Goal: Complete application form: Complete application form

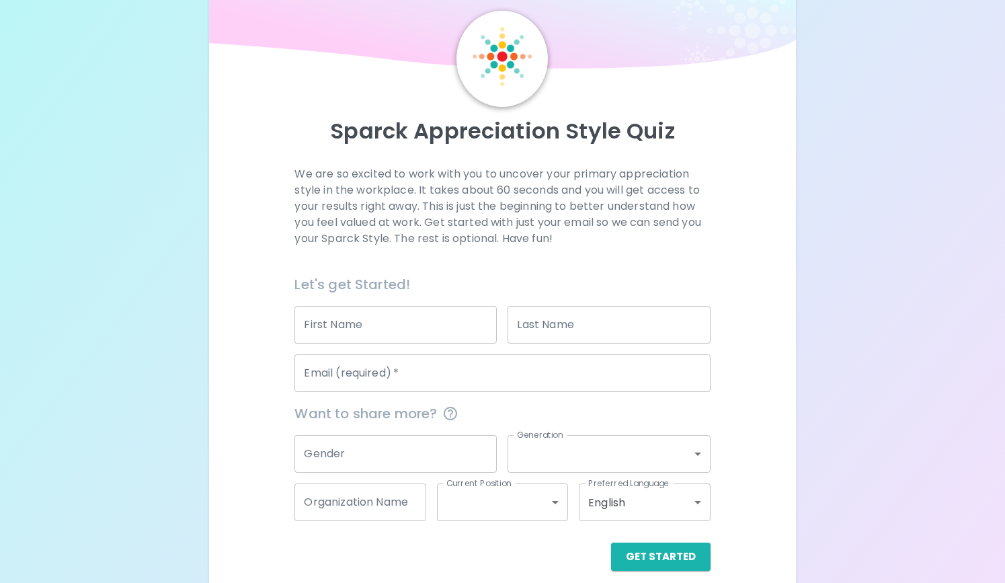
scroll to position [58, 0]
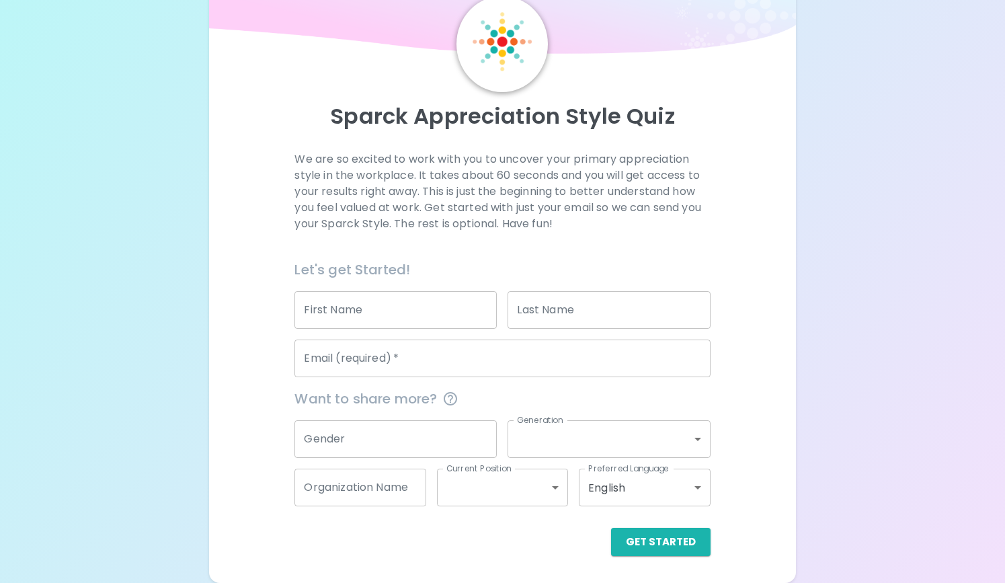
click at [346, 314] on input "First Name" at bounding box center [395, 310] width 202 height 38
type input "[PERSON_NAME]"
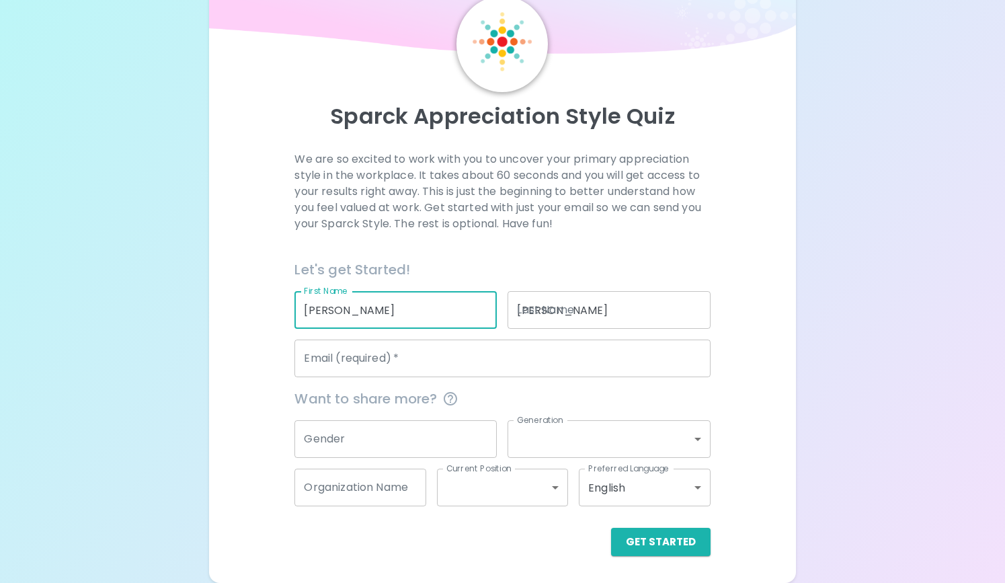
type input "[PERSON_NAME][EMAIL_ADDRESS][PERSON_NAME][DOMAIN_NAME]"
type input "[PERSON_NAME] Design & Construction"
click at [384, 436] on input "Gender" at bounding box center [395, 439] width 202 height 38
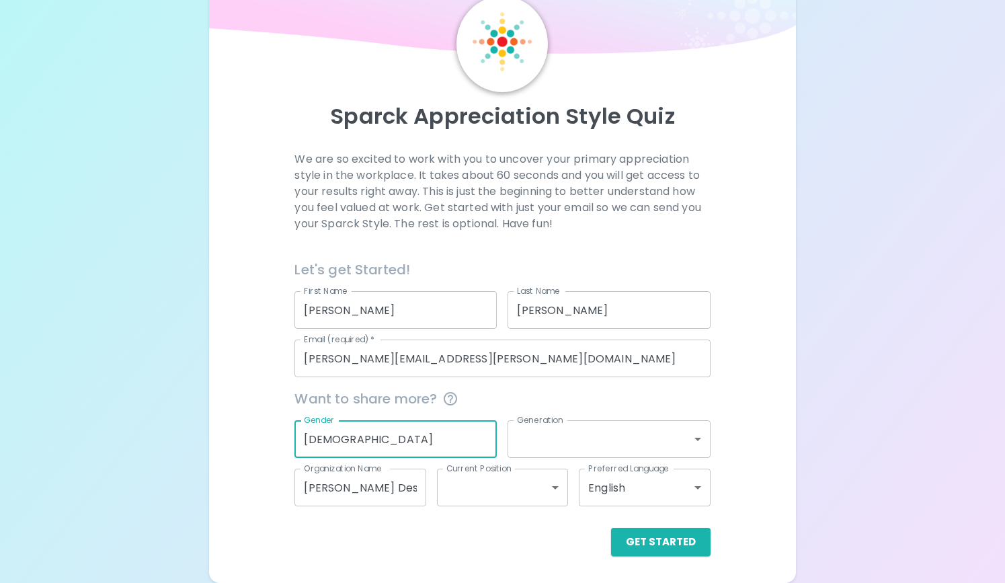
type input "[DEMOGRAPHIC_DATA]"
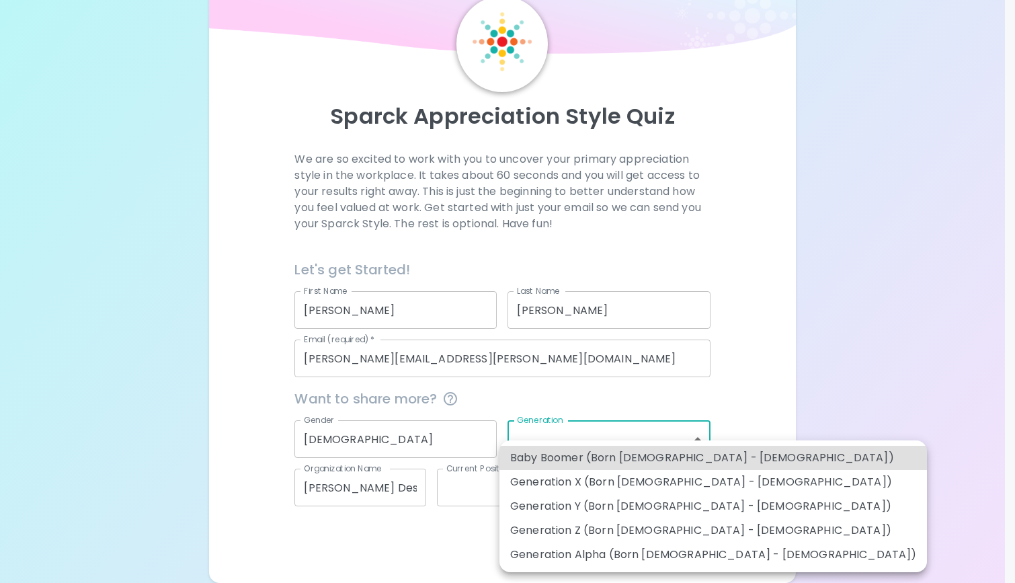
click at [623, 439] on body "Sparck Appreciation Style Quiz We are so excited to work with you to uncover yo…" at bounding box center [507, 262] width 1015 height 641
click at [616, 481] on li "Generation X (Born [DEMOGRAPHIC_DATA] - [DEMOGRAPHIC_DATA])" at bounding box center [714, 482] width 428 height 24
type input "generation_x"
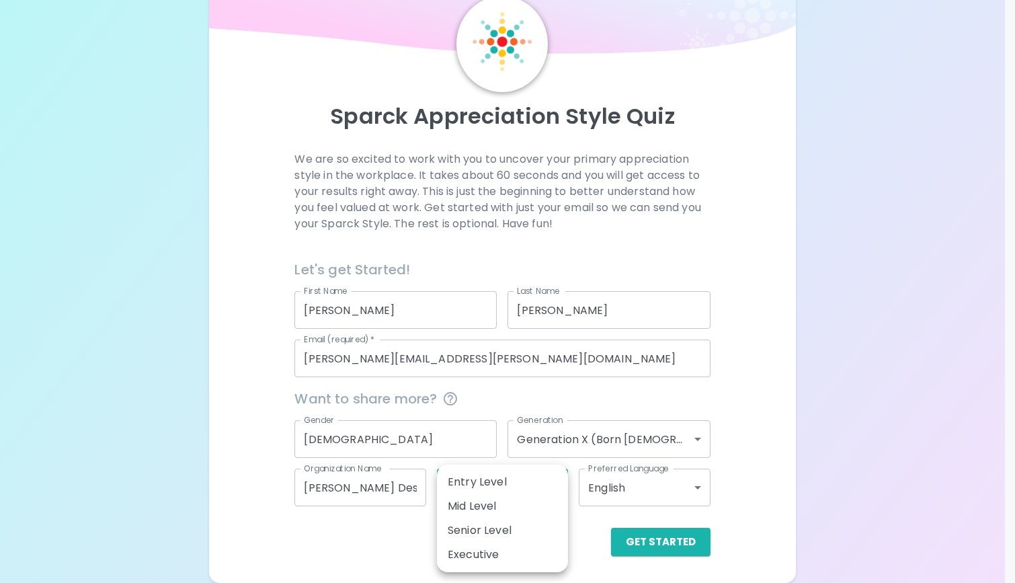
click at [505, 488] on body "Sparck Appreciation Style Quiz We are so excited to work with you to uncover yo…" at bounding box center [507, 262] width 1015 height 641
click at [496, 529] on li "Senior Level" at bounding box center [502, 530] width 131 height 24
type input "senior_level"
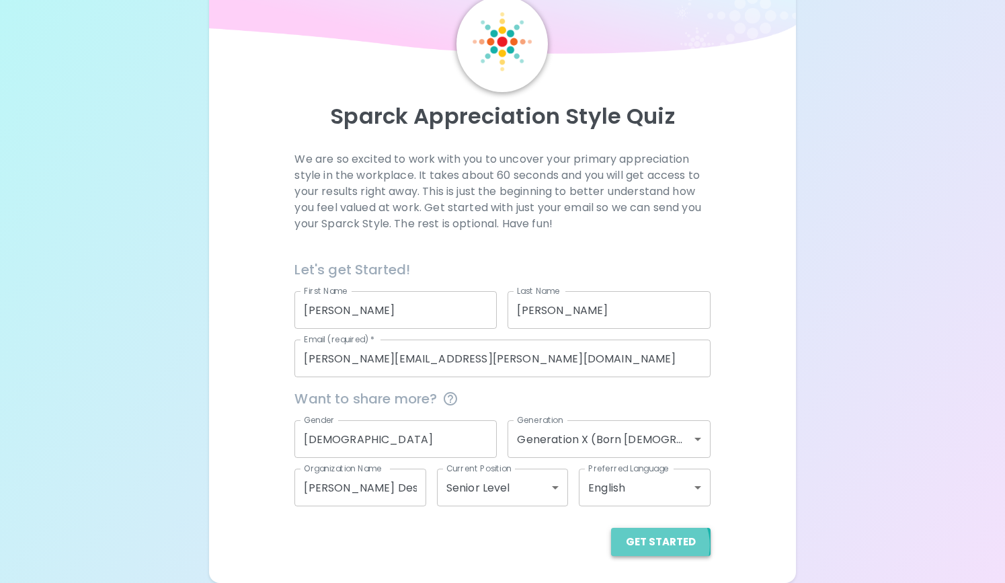
click at [657, 545] on button "Get Started" at bounding box center [661, 542] width 100 height 28
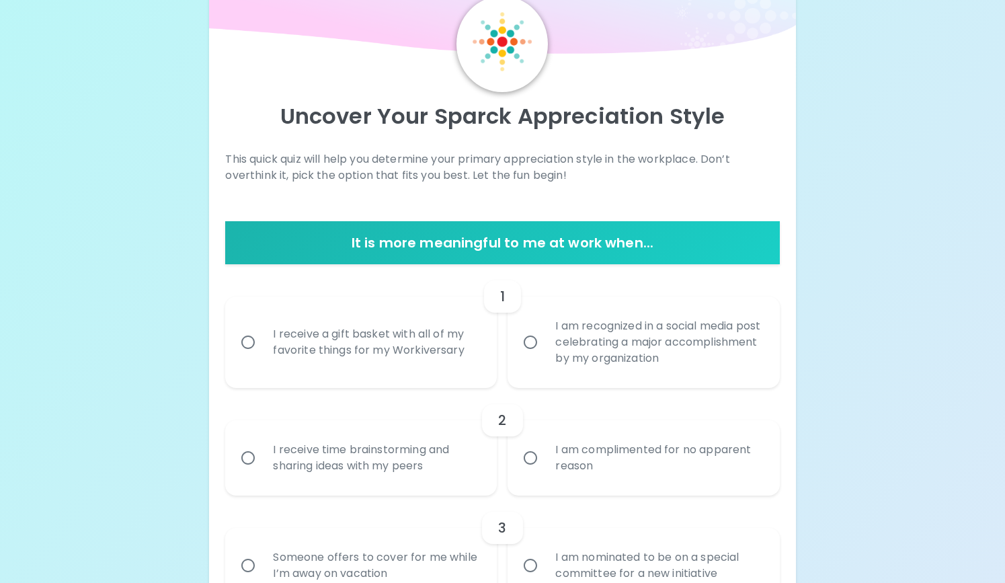
click at [395, 327] on div "I receive a gift basket with all of my favorite things for my Workiversary" at bounding box center [375, 342] width 227 height 65
click at [262, 328] on input "I receive a gift basket with all of my favorite things for my Workiversary" at bounding box center [248, 342] width 28 height 28
radio input "true"
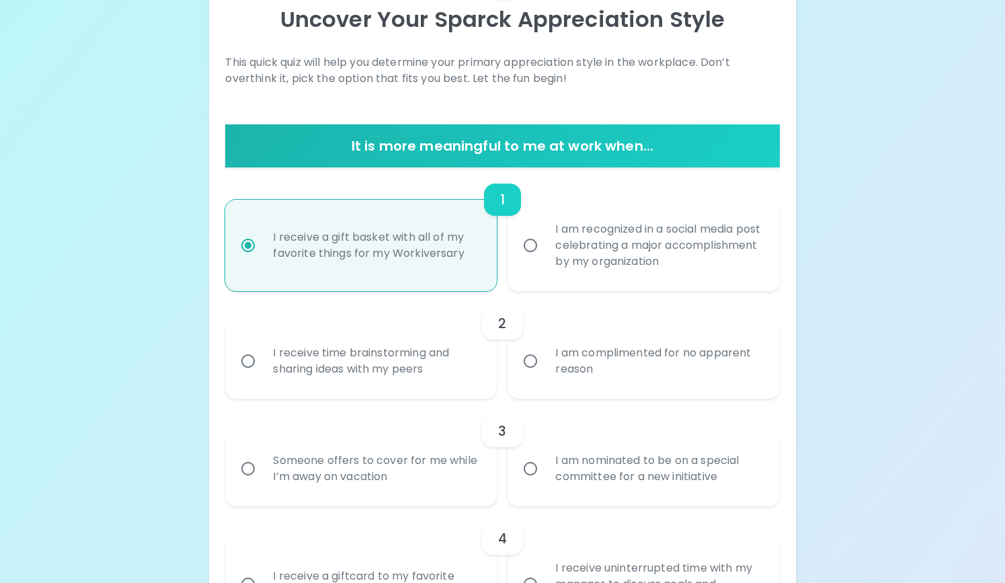
scroll to position [165, 0]
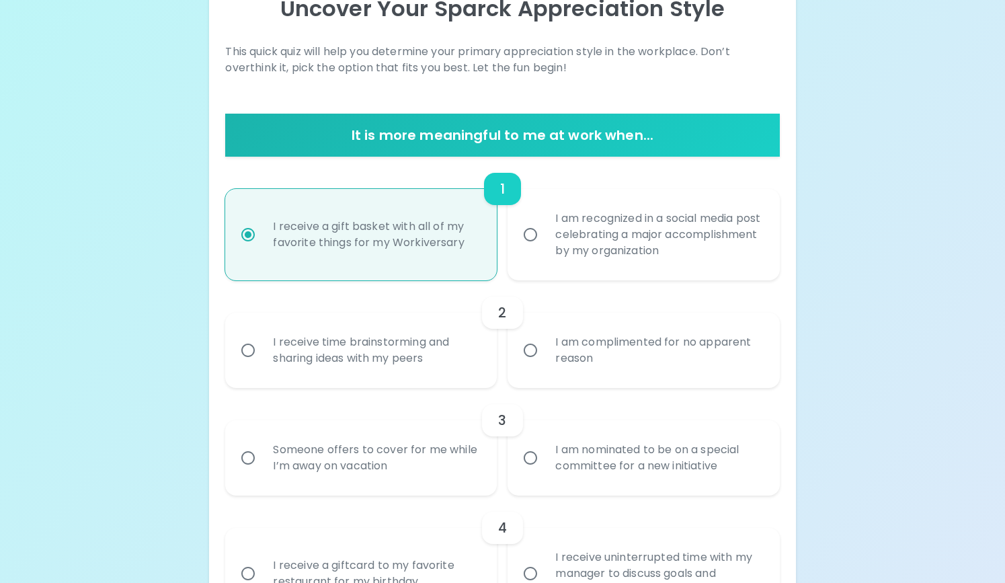
click at [551, 357] on div "I am complimented for no apparent reason" at bounding box center [658, 350] width 227 height 65
click at [545, 357] on input "I am complimented for no apparent reason" at bounding box center [530, 350] width 28 height 28
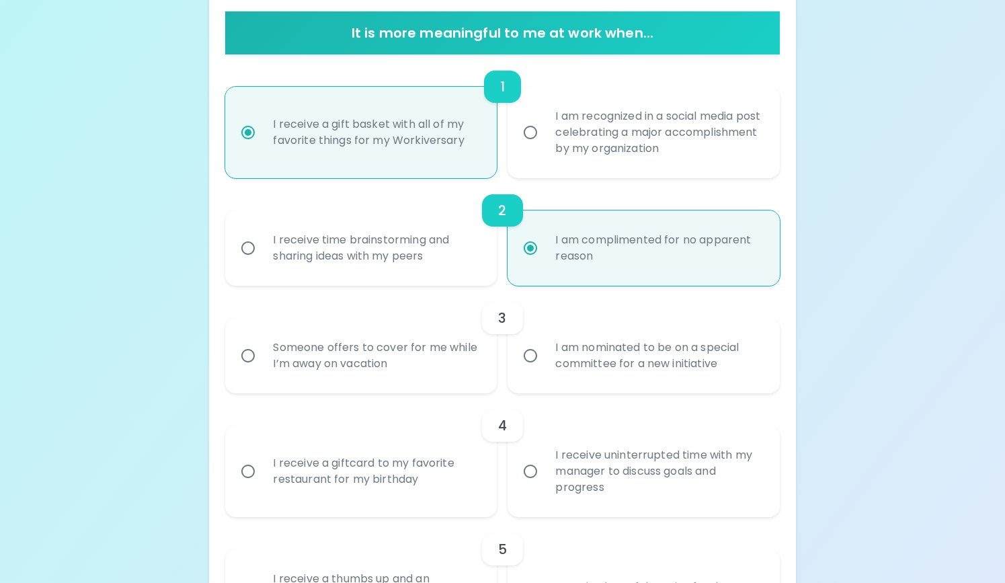
scroll to position [273, 0]
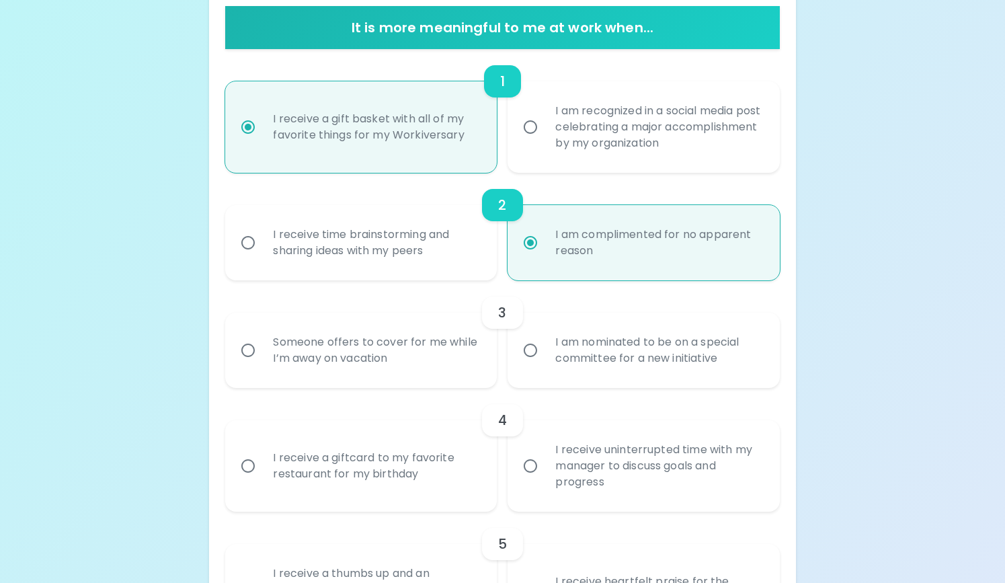
radio input "true"
click at [543, 364] on label "I am nominated to be on a special committee for a new initiative" at bounding box center [636, 350] width 272 height 75
click at [543, 364] on input "I am nominated to be on a special committee for a new initiative" at bounding box center [530, 350] width 28 height 28
radio input "false"
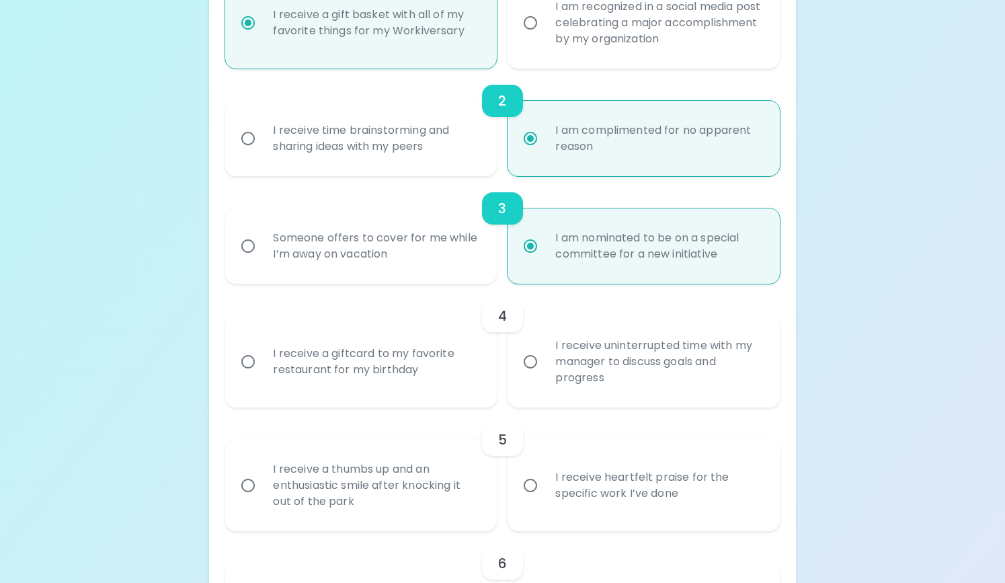
scroll to position [381, 0]
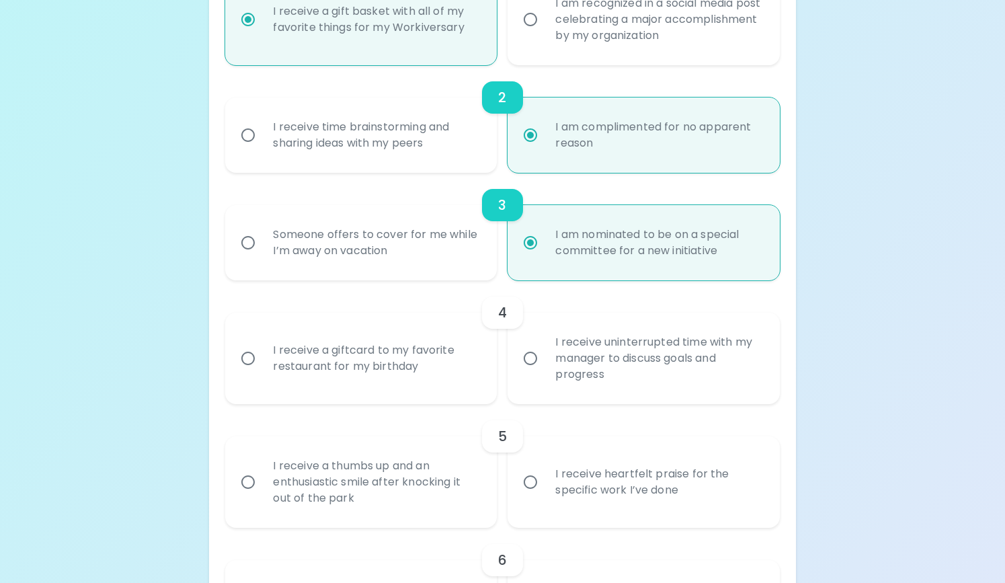
radio input "true"
click at [440, 358] on div "I receive a giftcard to my favorite restaurant for my birthday" at bounding box center [375, 358] width 227 height 65
click at [262, 358] on input "I receive a giftcard to my favorite restaurant for my birthday" at bounding box center [248, 358] width 28 height 28
radio input "false"
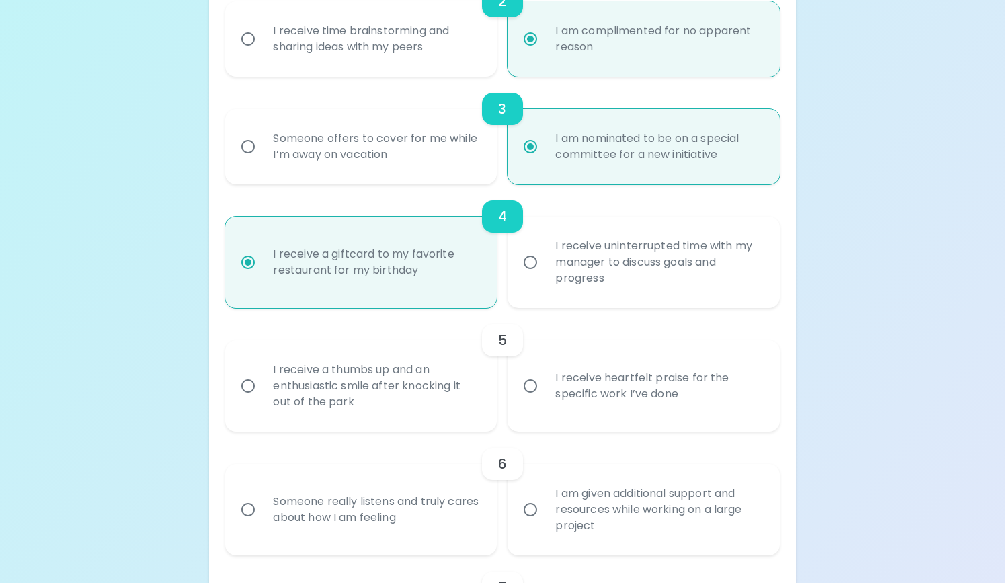
scroll to position [488, 0]
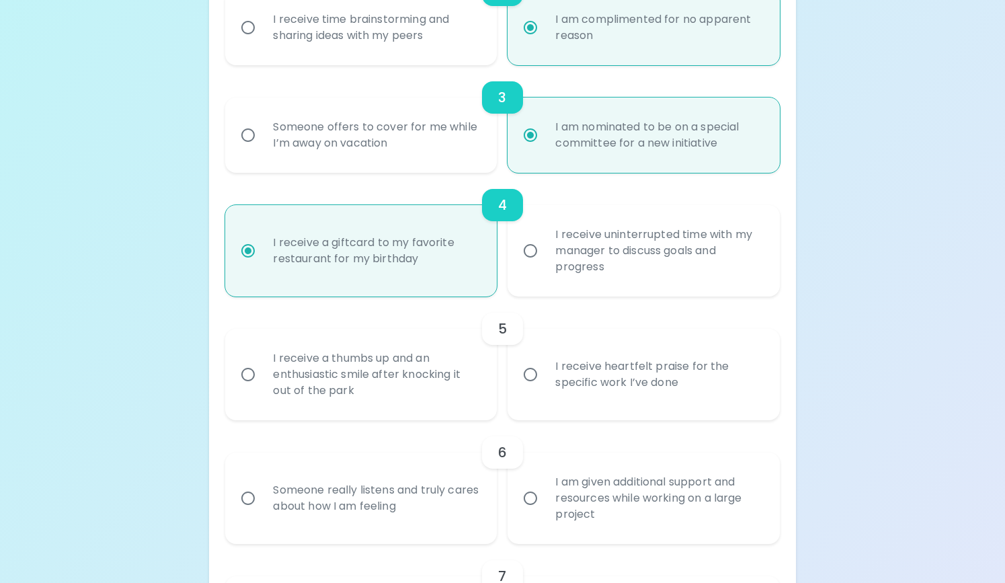
radio input "true"
click at [574, 392] on div "I receive heartfelt praise for the specific work I’ve done" at bounding box center [658, 374] width 227 height 65
click at [545, 389] on input "I receive heartfelt praise for the specific work I’ve done" at bounding box center [530, 374] width 28 height 28
radio input "false"
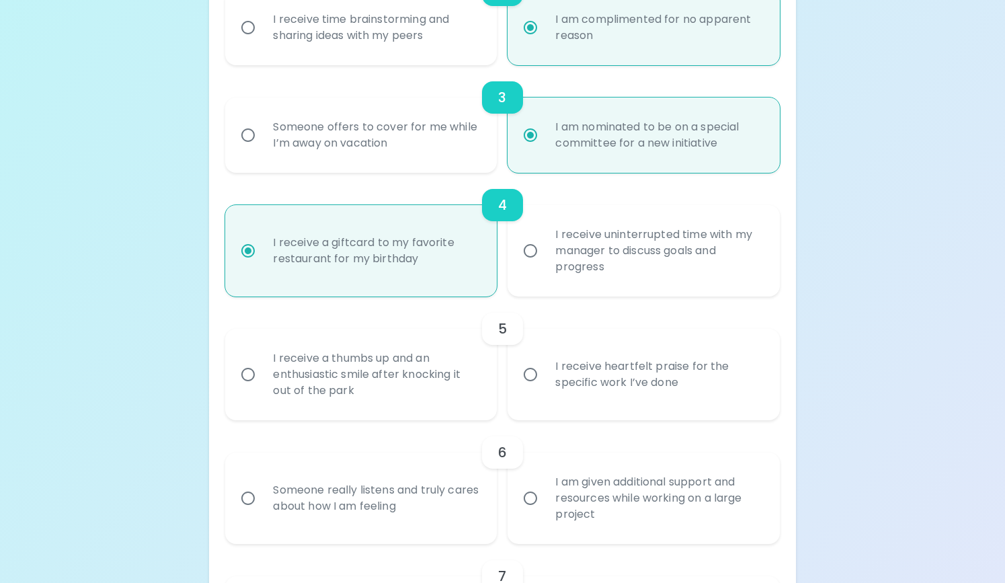
radio input "false"
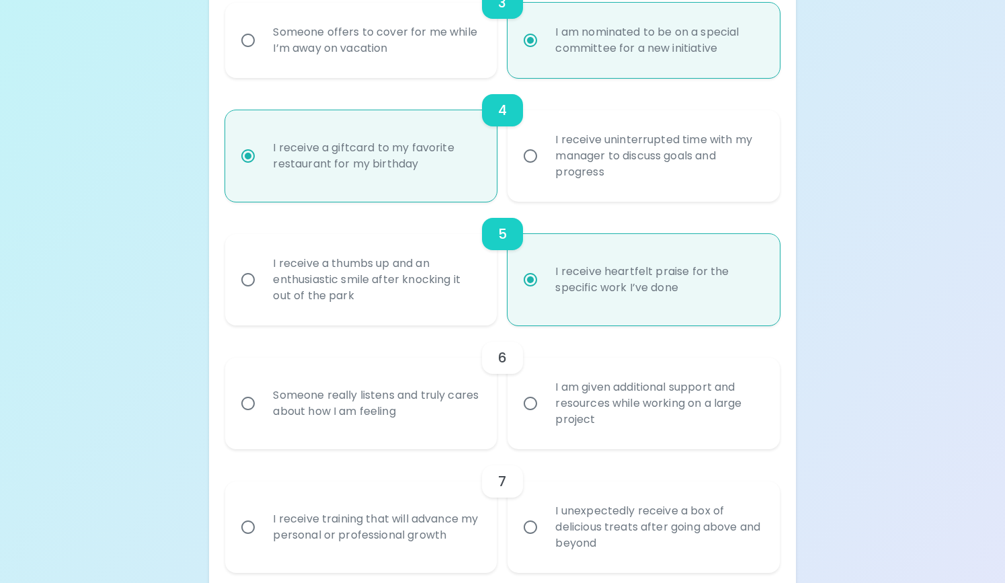
scroll to position [596, 0]
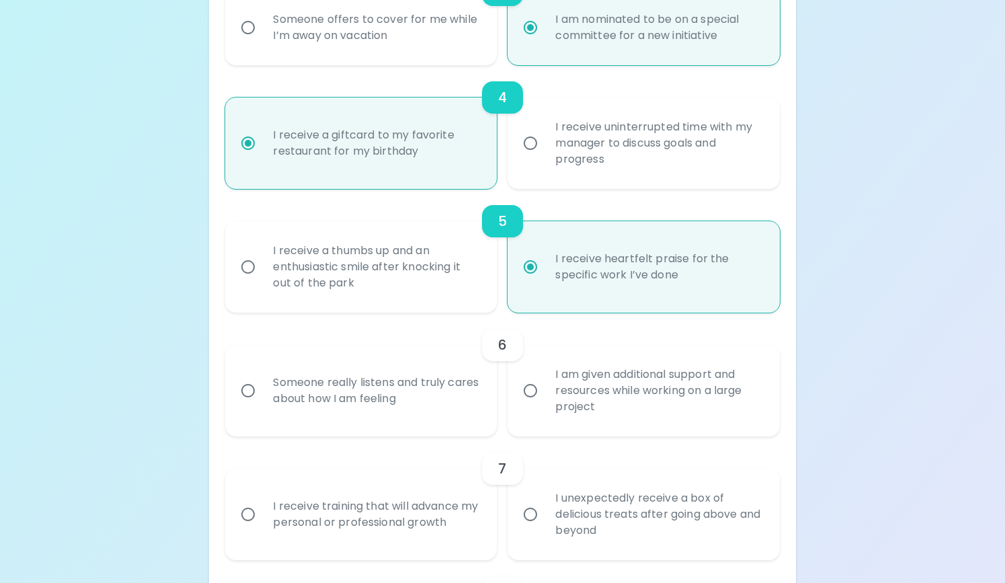
radio input "true"
click at [476, 396] on div "Someone really listens and truly cares about how I am feeling" at bounding box center [375, 390] width 227 height 65
click at [262, 396] on input "Someone really listens and truly cares about how I am feeling" at bounding box center [248, 391] width 28 height 28
radio input "false"
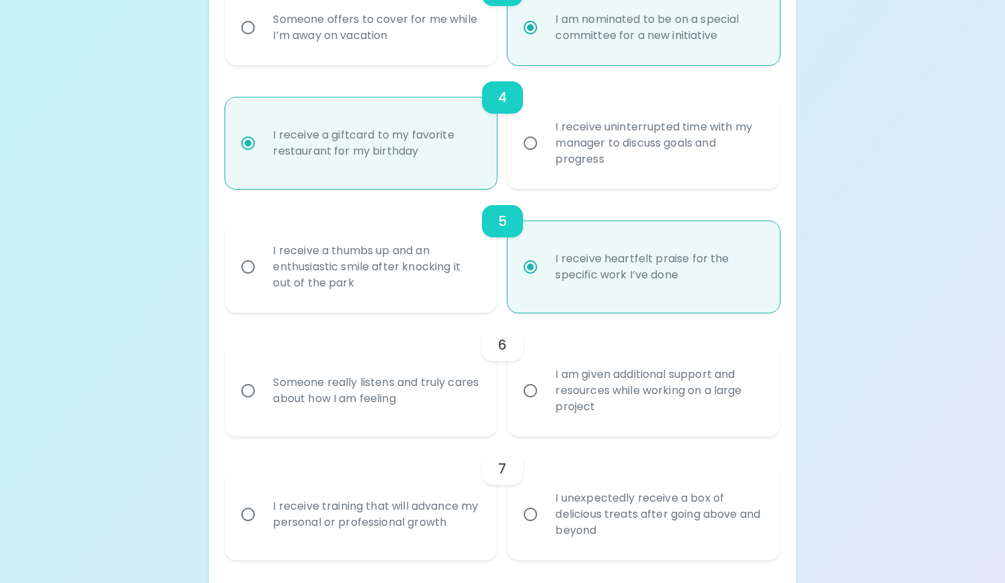
radio input "false"
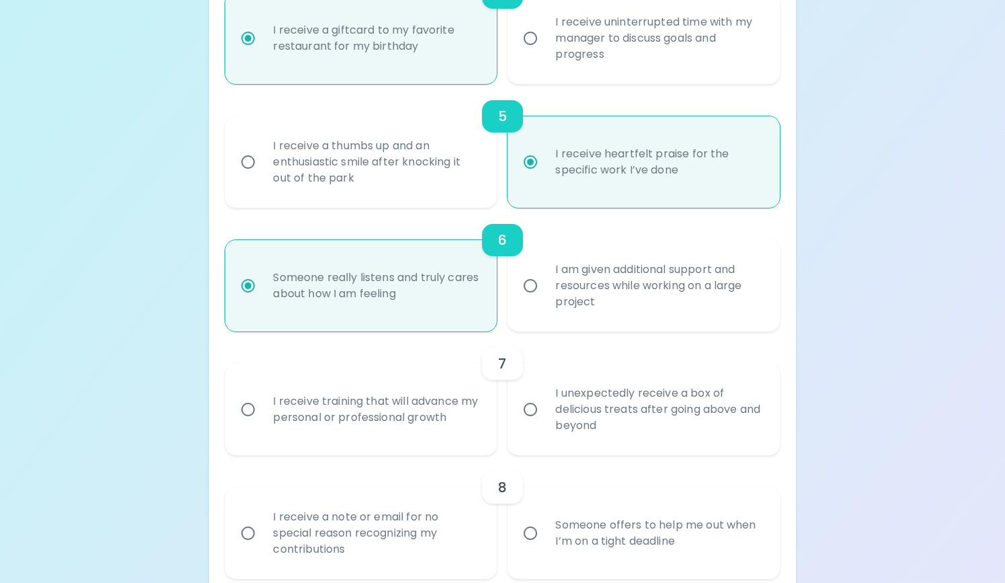
scroll to position [703, 0]
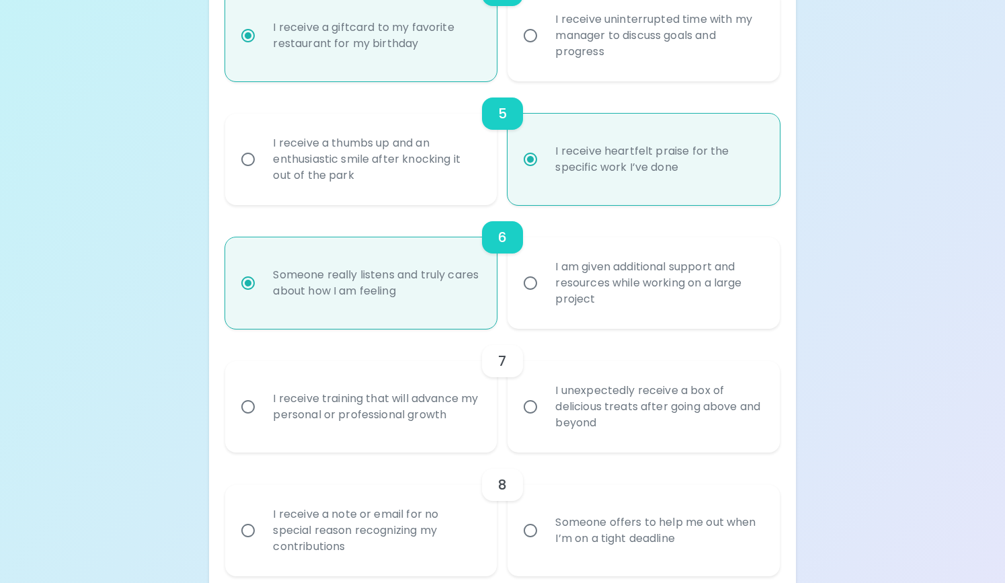
radio input "true"
click at [460, 410] on div "I receive training that will advance my personal or professional growth" at bounding box center [375, 406] width 227 height 65
click at [262, 410] on input "I receive training that will advance my personal or professional growth" at bounding box center [248, 407] width 28 height 28
radio input "false"
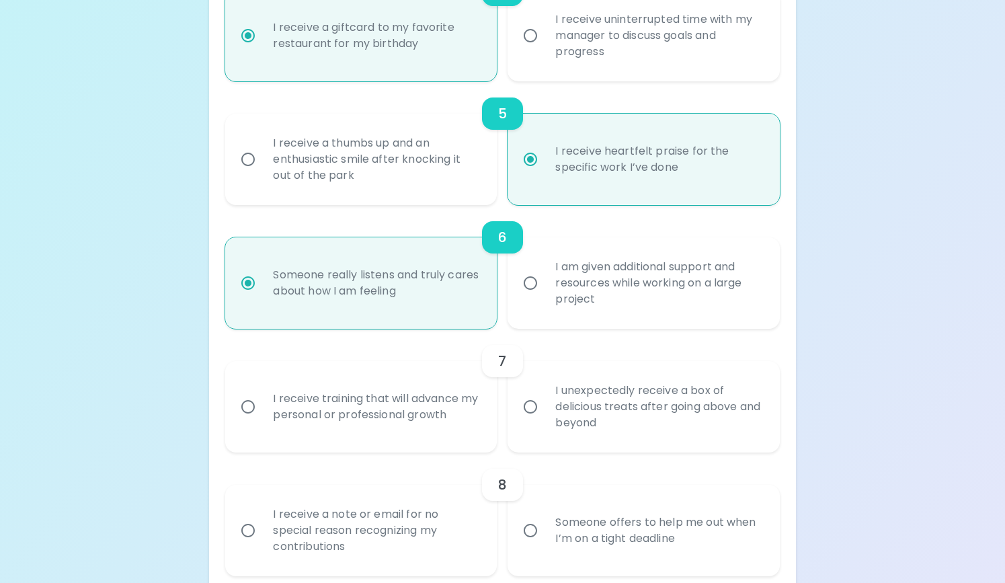
radio input "false"
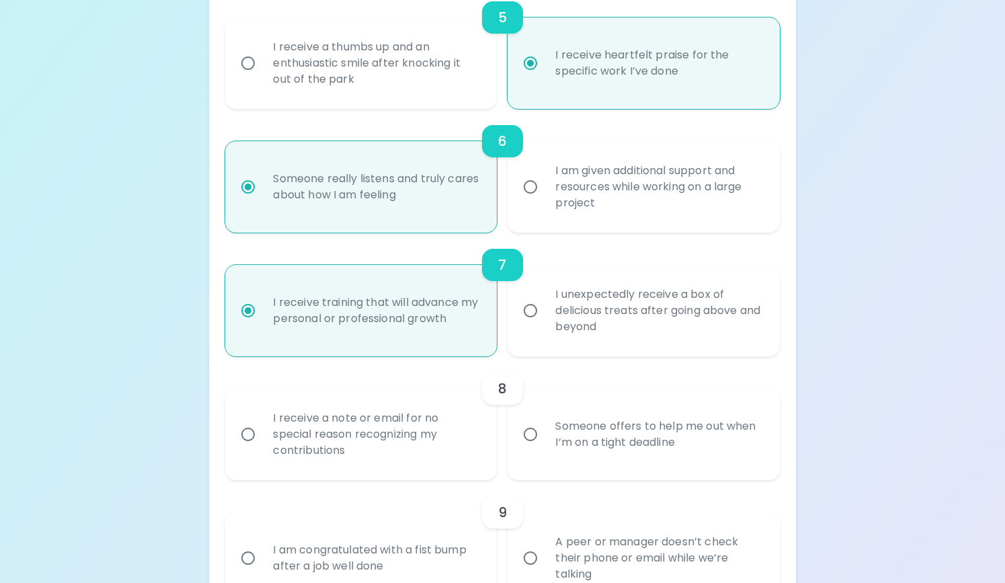
scroll to position [811, 0]
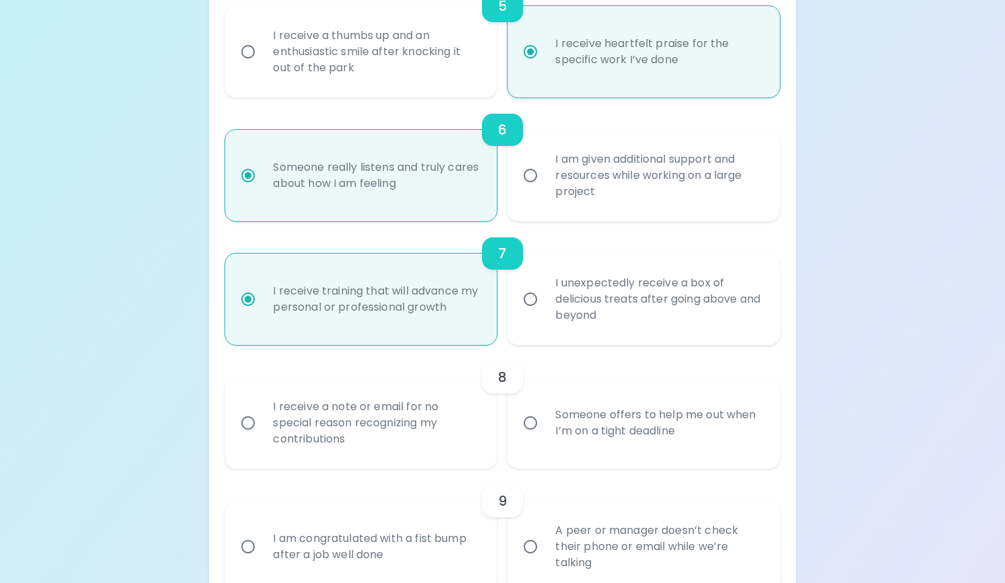
radio input "true"
click at [464, 421] on div "I receive a note or email for no special reason recognizing my contributions" at bounding box center [375, 423] width 227 height 81
click at [262, 421] on input "I receive a note or email for no special reason recognizing my contributions" at bounding box center [248, 423] width 28 height 28
radio input "false"
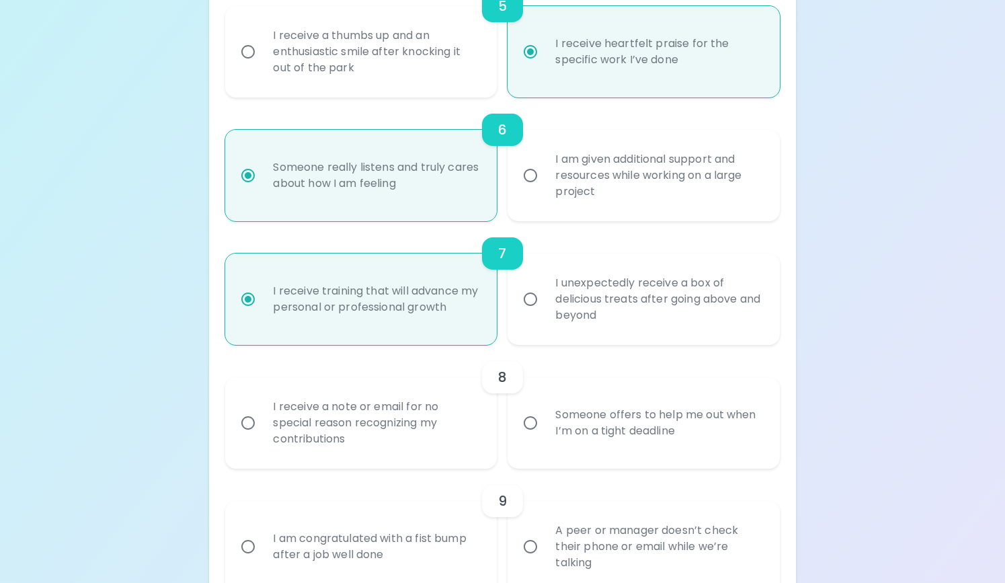
radio input "false"
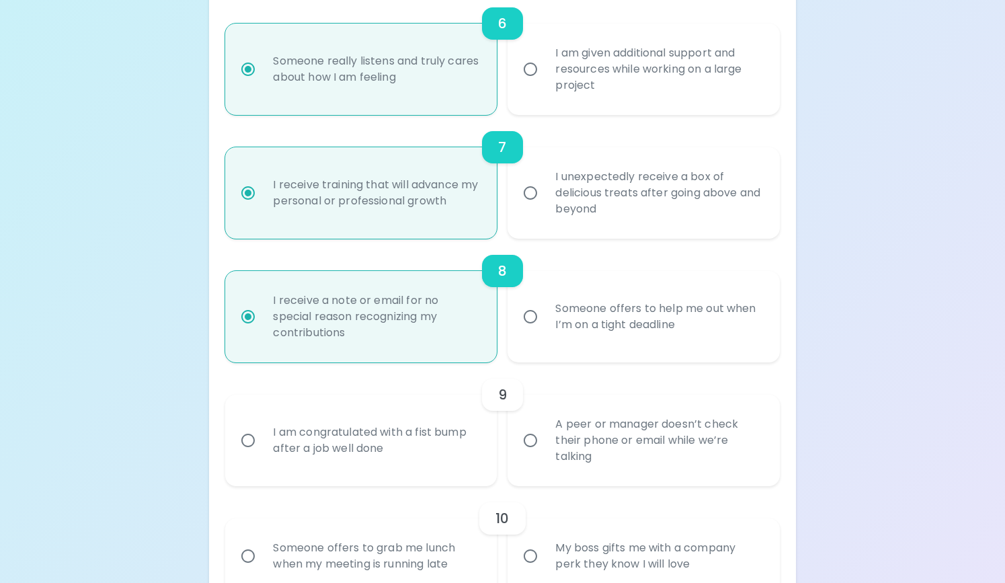
scroll to position [918, 0]
radio input "true"
click at [476, 445] on div "I am congratulated with a fist bump after a job well done" at bounding box center [375, 439] width 227 height 65
click at [262, 445] on input "I am congratulated with a fist bump after a job well done" at bounding box center [248, 439] width 28 height 28
radio input "false"
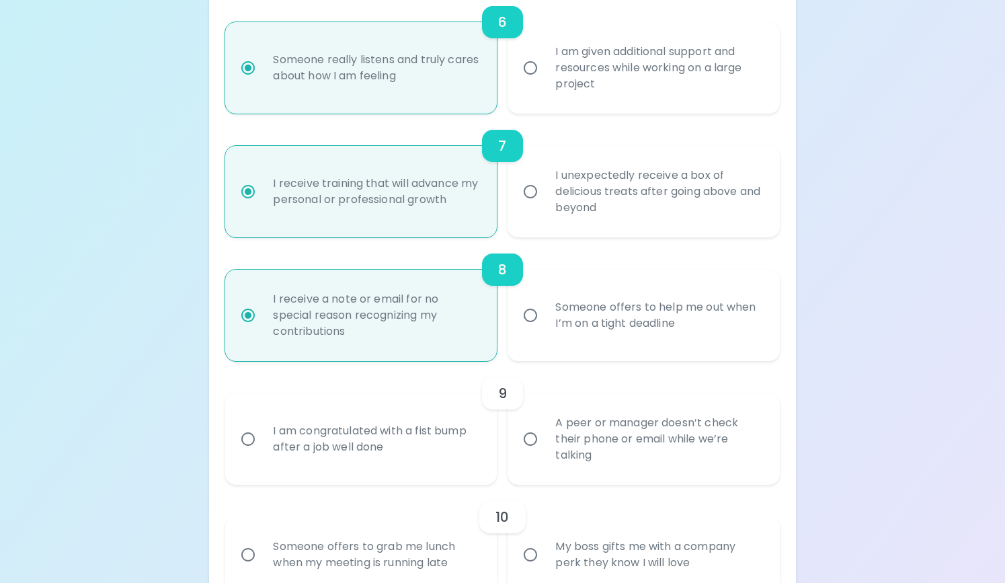
radio input "false"
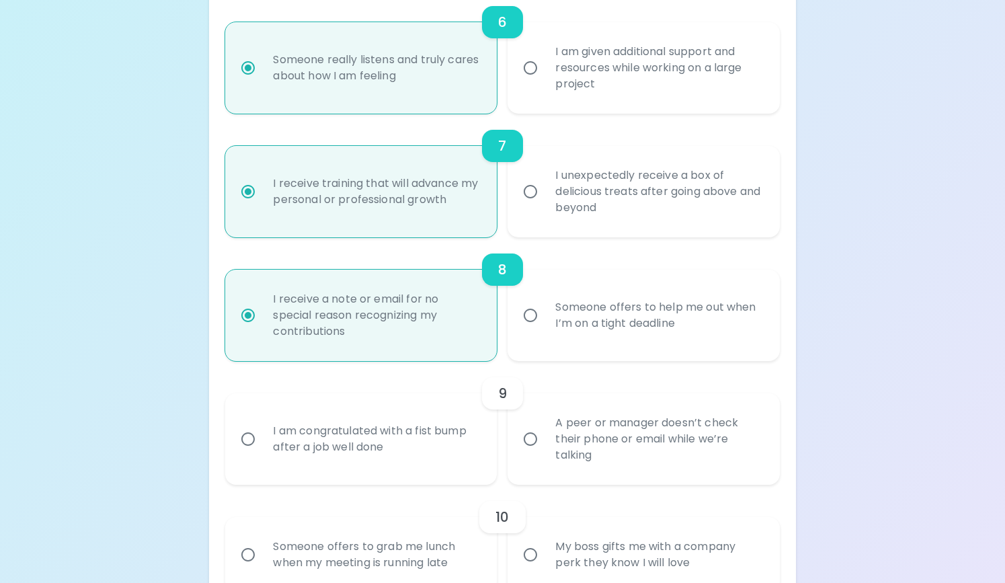
radio input "false"
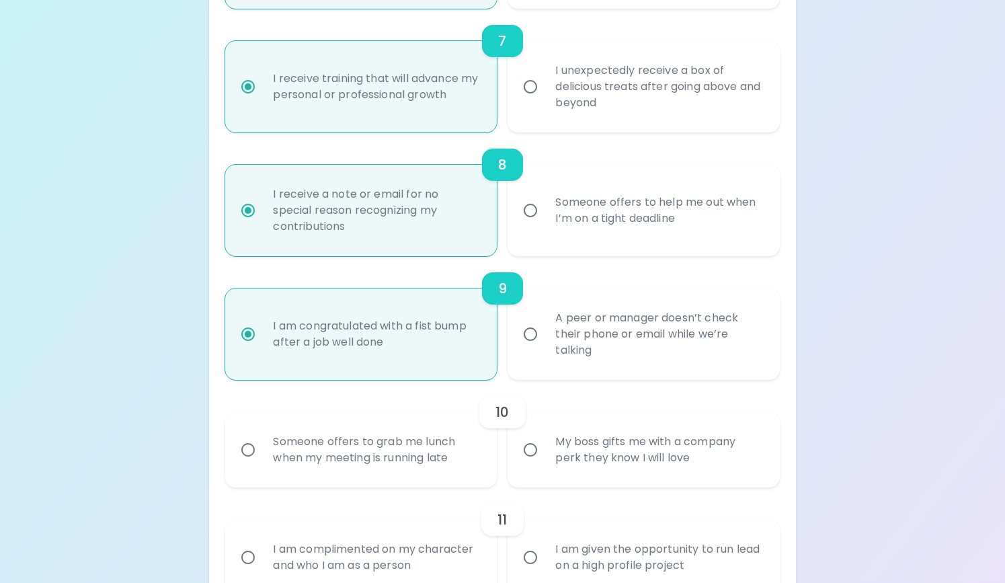
scroll to position [1026, 0]
radio input "true"
click at [541, 461] on label "My boss gifts me with a company perk they know I will love" at bounding box center [636, 446] width 272 height 75
click at [541, 461] on input "My boss gifts me with a company perk they know I will love" at bounding box center [530, 447] width 28 height 28
radio input "false"
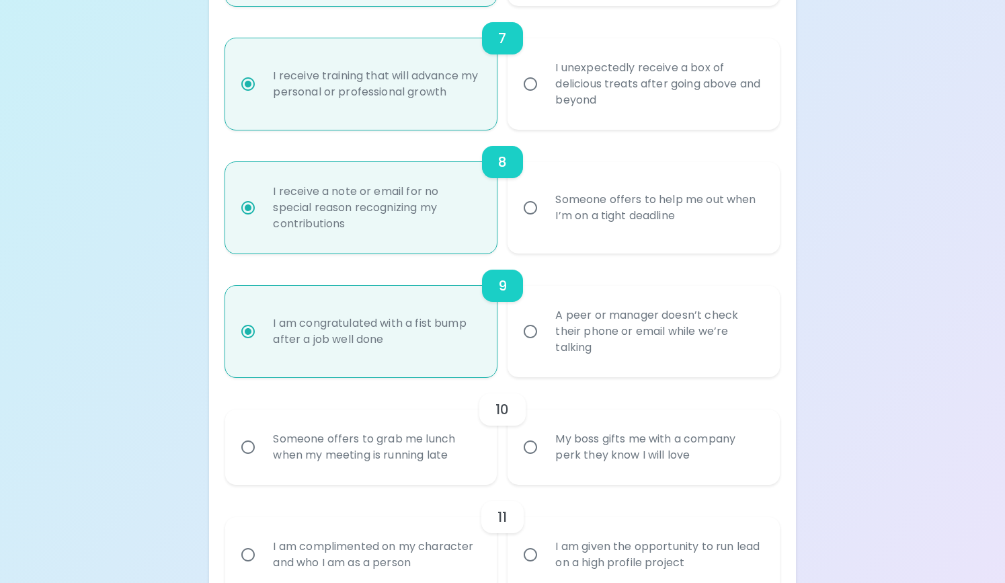
radio input "false"
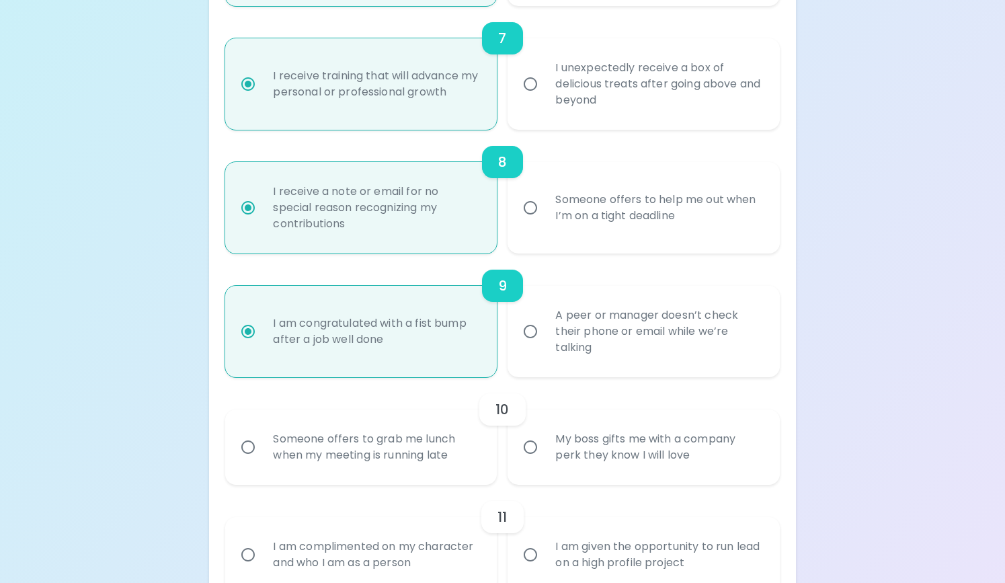
radio input "false"
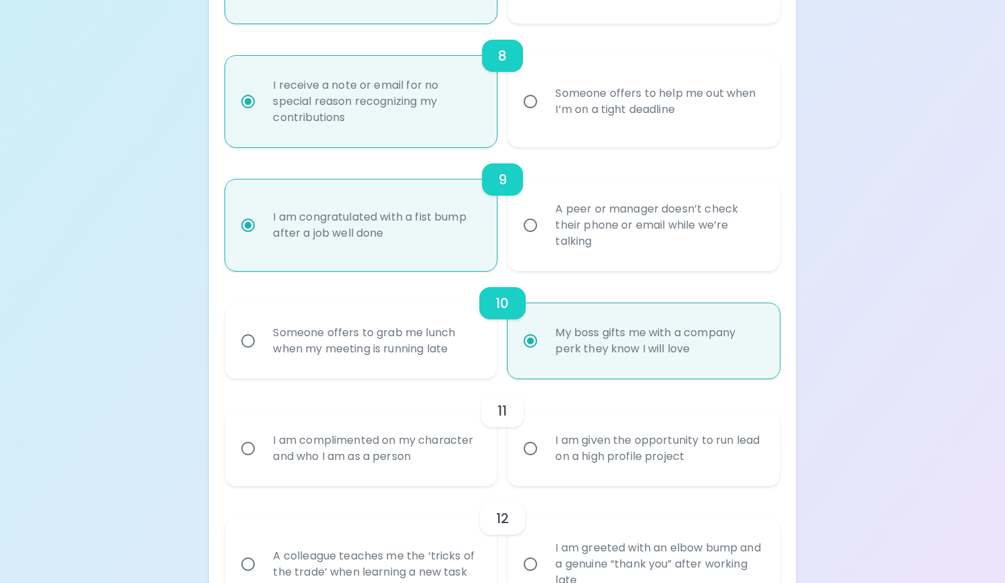
scroll to position [1134, 0]
radio input "true"
click at [520, 459] on input "I am given the opportunity to run lead on a high profile project" at bounding box center [530, 447] width 28 height 28
radio input "false"
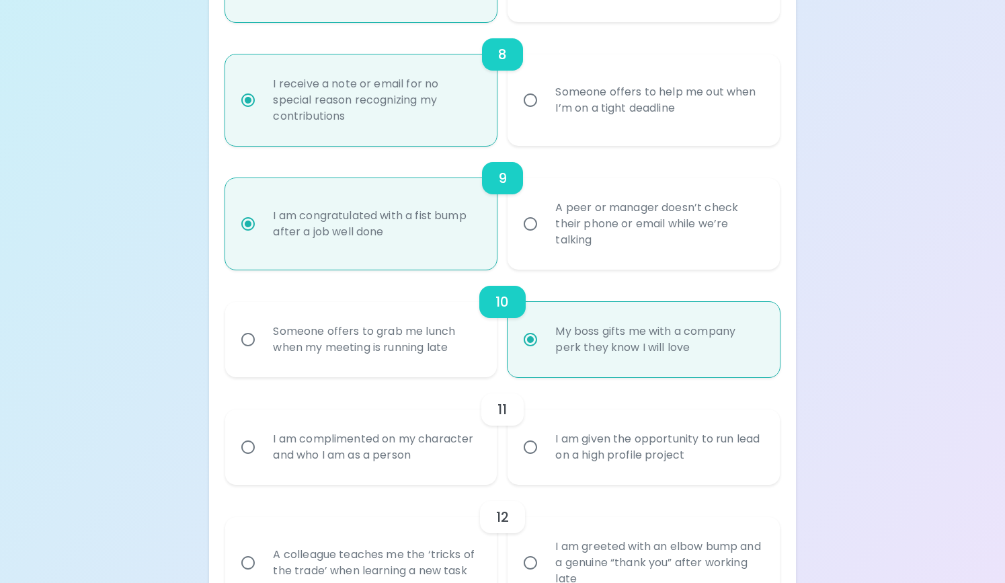
radio input "false"
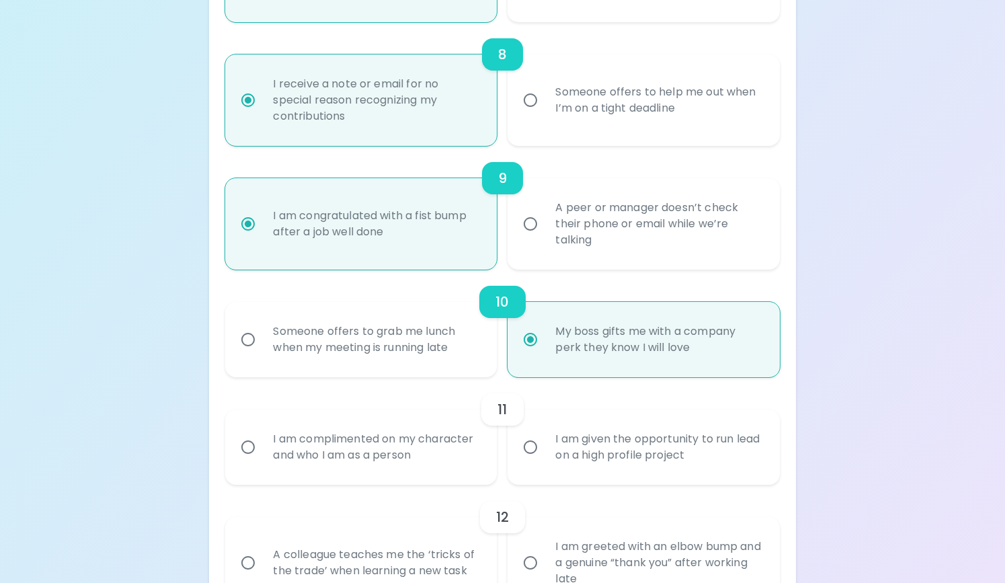
radio input "false"
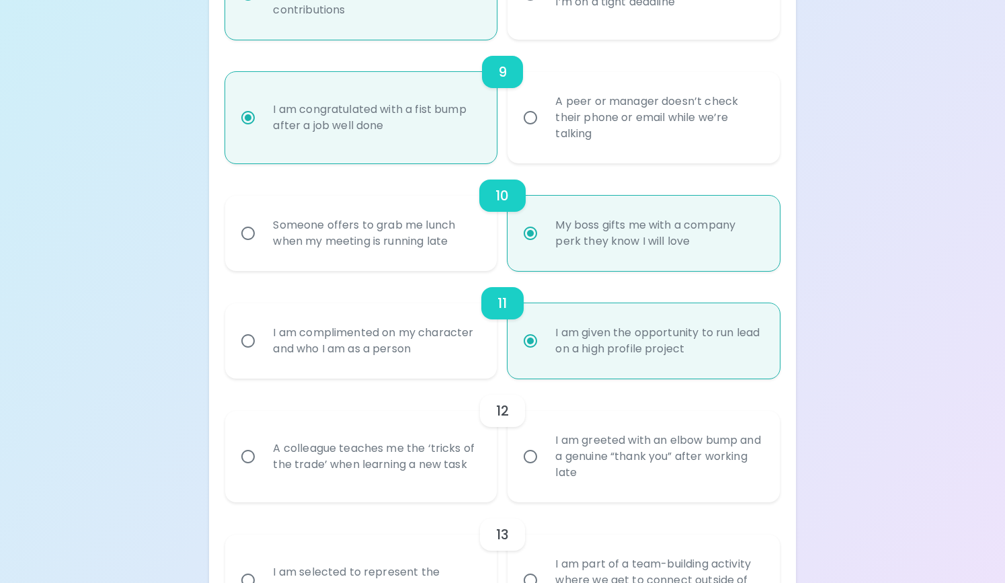
scroll to position [1241, 0]
radio input "true"
click at [475, 463] on div "A colleague teaches me the ‘tricks of the trade’ when learning a new task" at bounding box center [375, 455] width 227 height 65
click at [262, 463] on input "A colleague teaches me the ‘tricks of the trade’ when learning a new task" at bounding box center [248, 455] width 28 height 28
radio input "false"
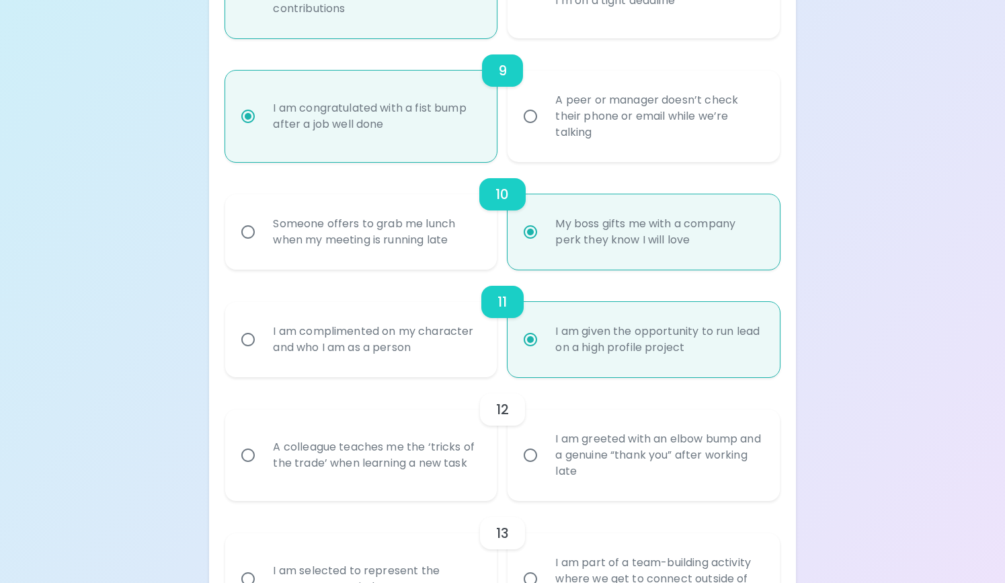
radio input "false"
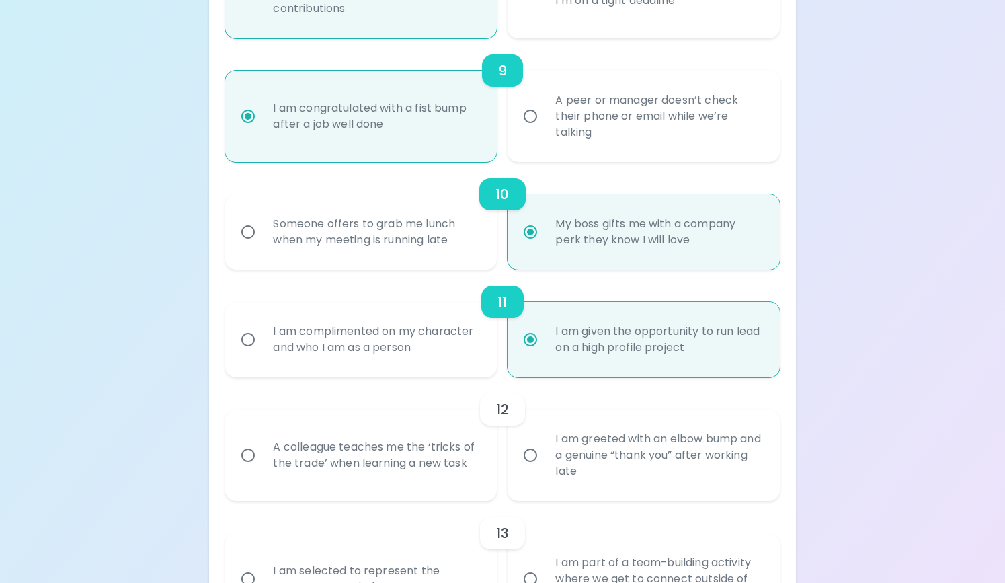
radio input "false"
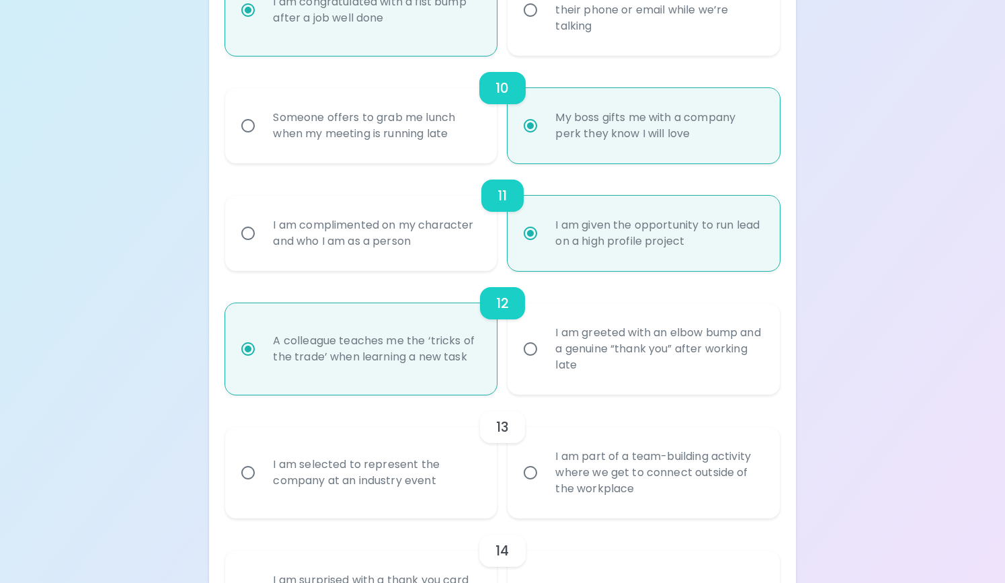
scroll to position [1349, 0]
radio input "true"
click at [534, 486] on label "I am part of a team-building activity where we get to connect outside of the wo…" at bounding box center [636, 471] width 272 height 91
click at [534, 485] on input "I am part of a team-building activity where we get to connect outside of the wo…" at bounding box center [530, 471] width 28 height 28
radio input "false"
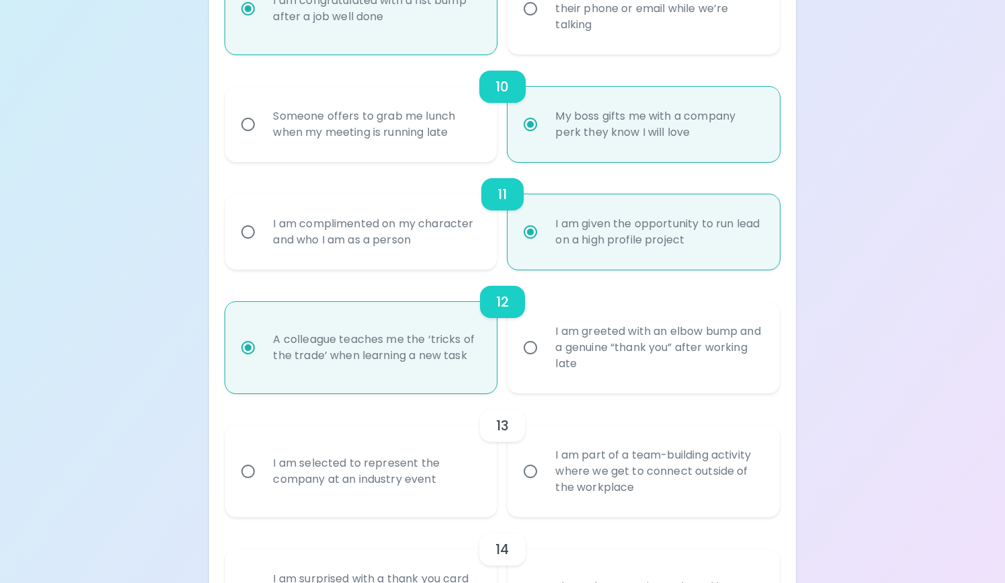
radio input "false"
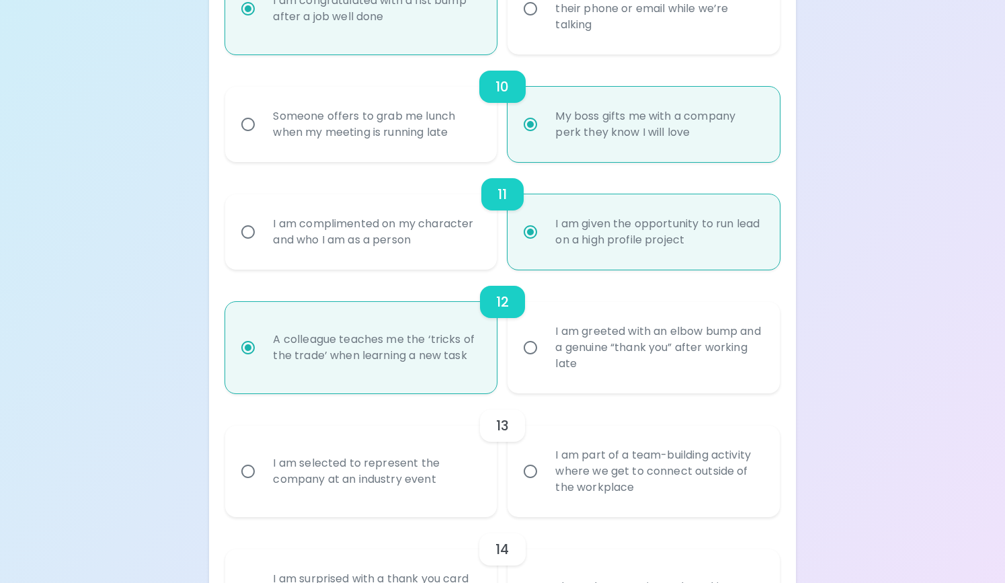
radio input "false"
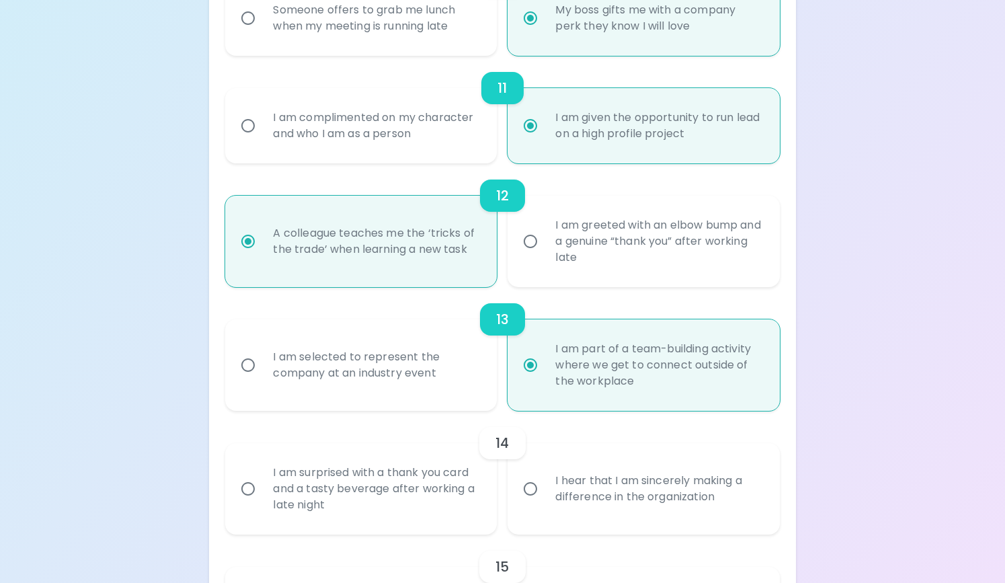
scroll to position [1456, 0]
radio input "true"
click at [567, 505] on div "I hear that I am sincerely making a difference in the organization" at bounding box center [658, 487] width 227 height 65
click at [545, 502] on input "I hear that I am sincerely making a difference in the organization" at bounding box center [530, 487] width 28 height 28
radio input "false"
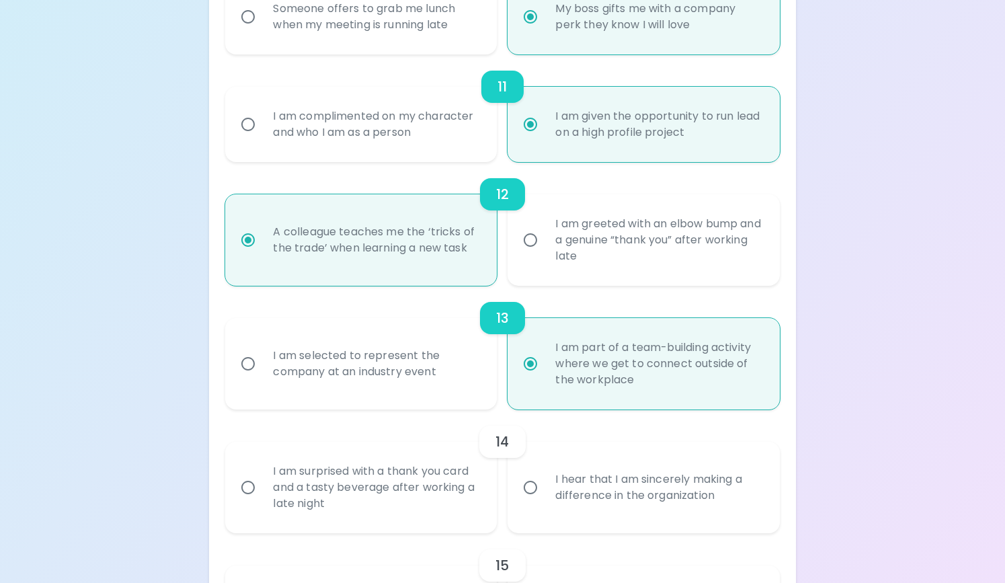
radio input "false"
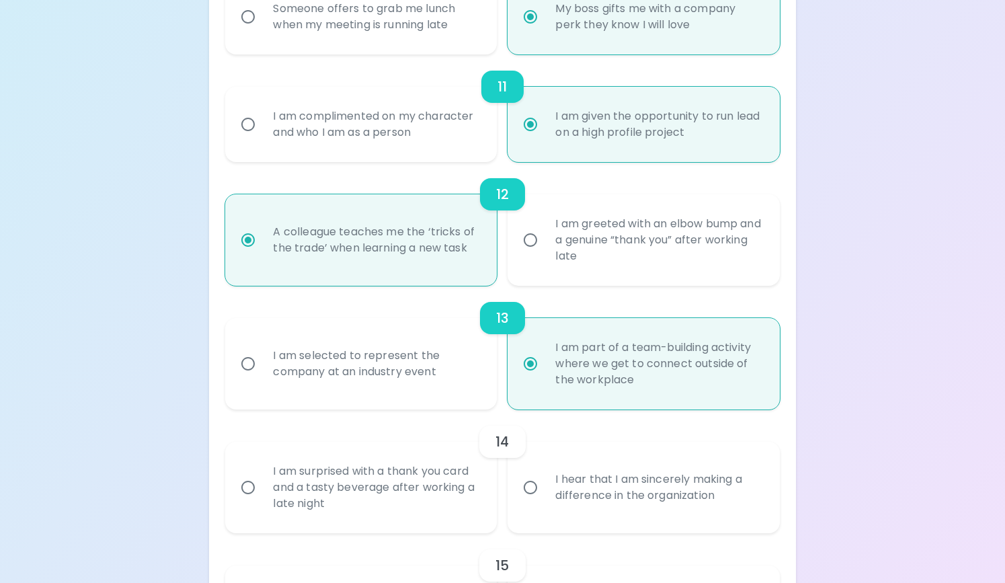
radio input "false"
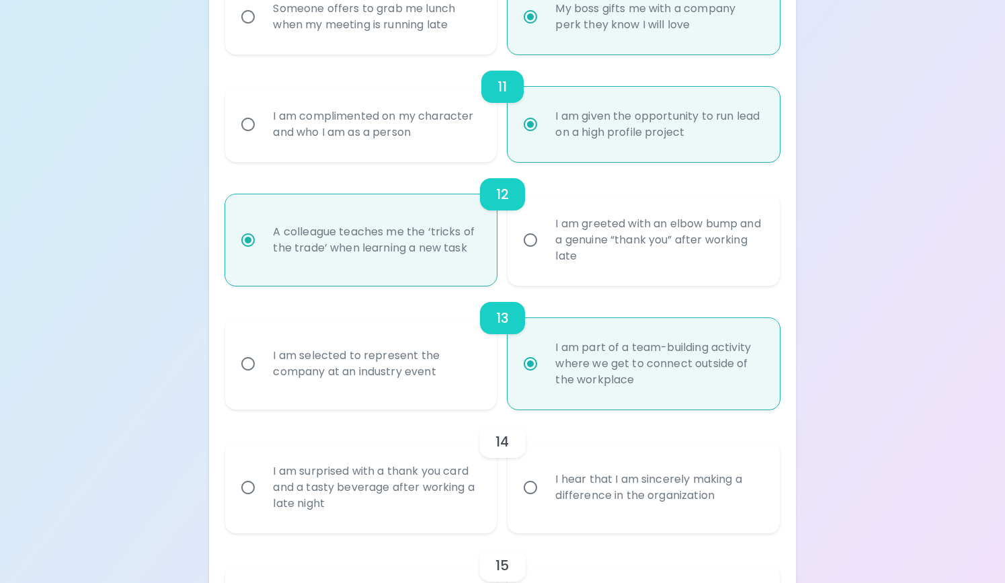
radio input "false"
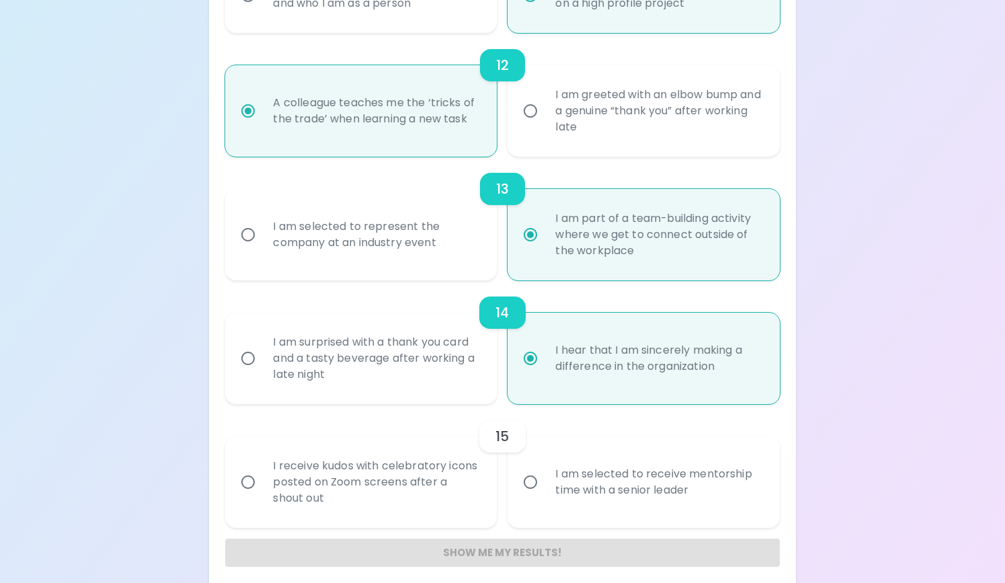
scroll to position [1596, 0]
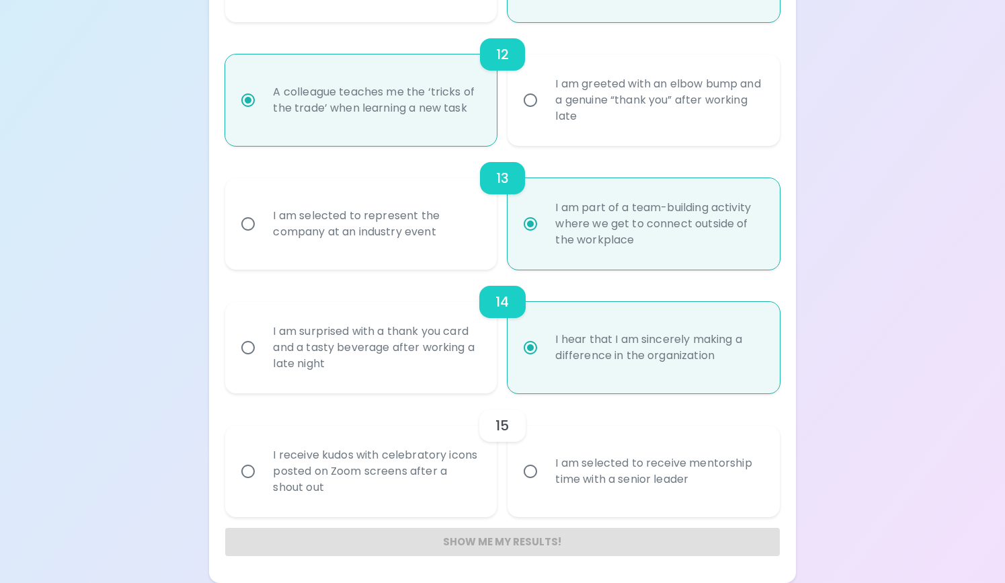
radio input "true"
click at [549, 489] on div "I am selected to receive mentorship time with a senior leader" at bounding box center [658, 471] width 227 height 65
click at [545, 485] on input "I am selected to receive mentorship time with a senior leader" at bounding box center [530, 471] width 28 height 28
radio input "false"
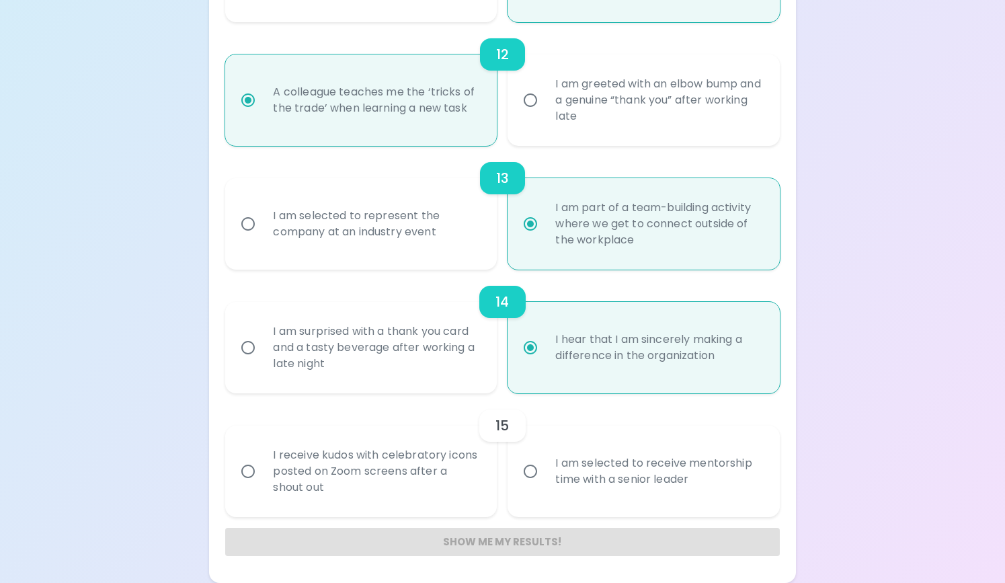
radio input "false"
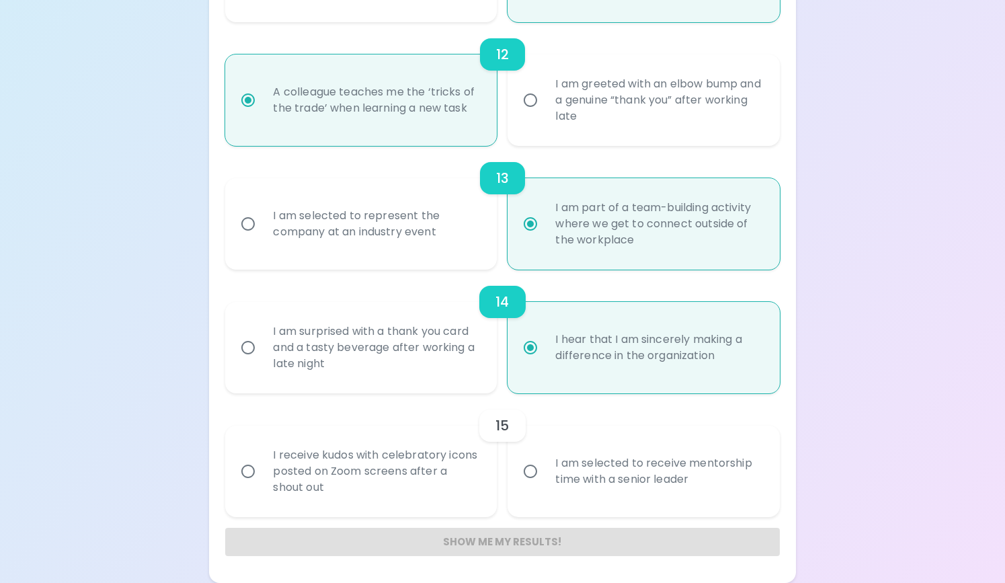
radio input "false"
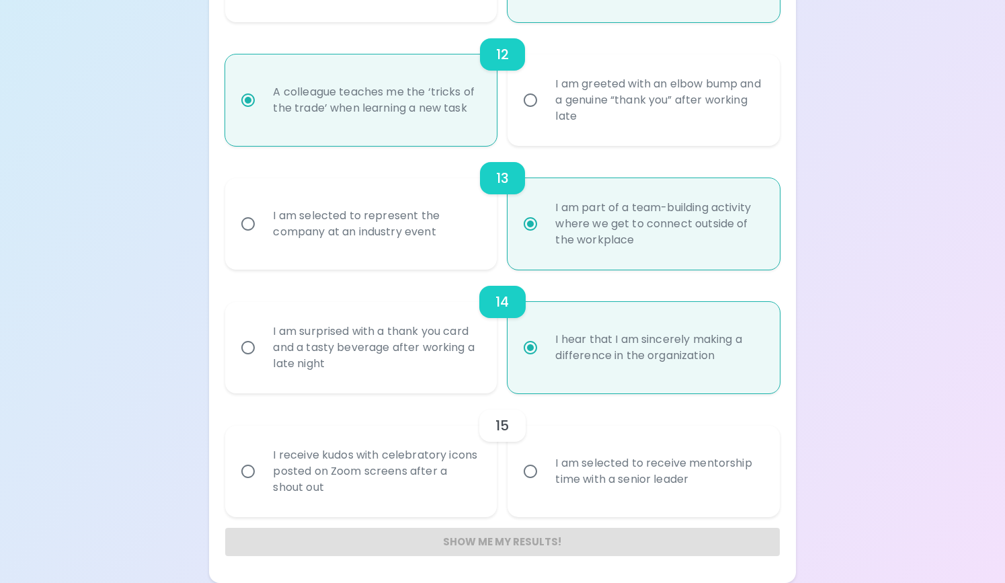
radio input "false"
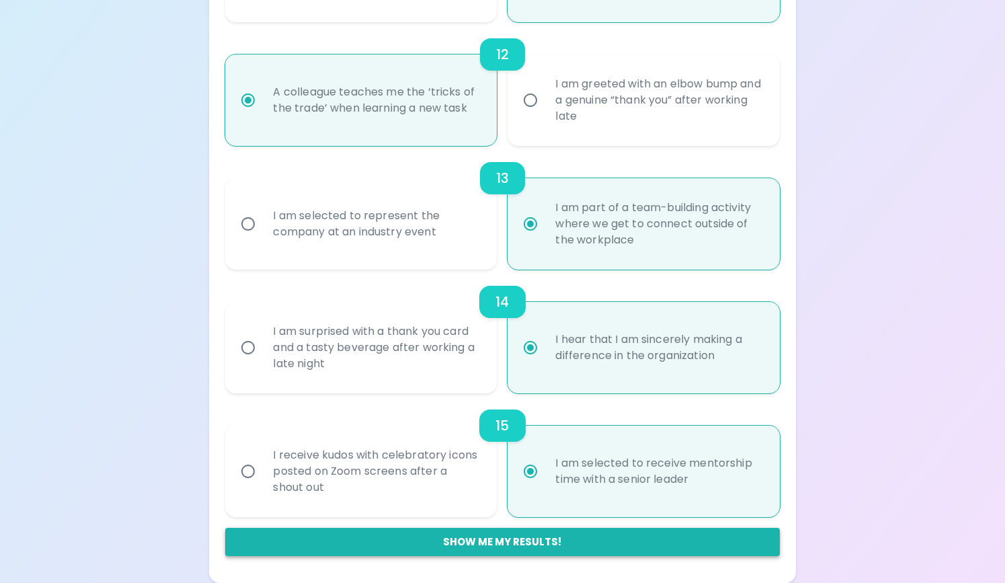
radio input "true"
click at [507, 542] on button "Show me my results!" at bounding box center [502, 542] width 554 height 28
radio input "false"
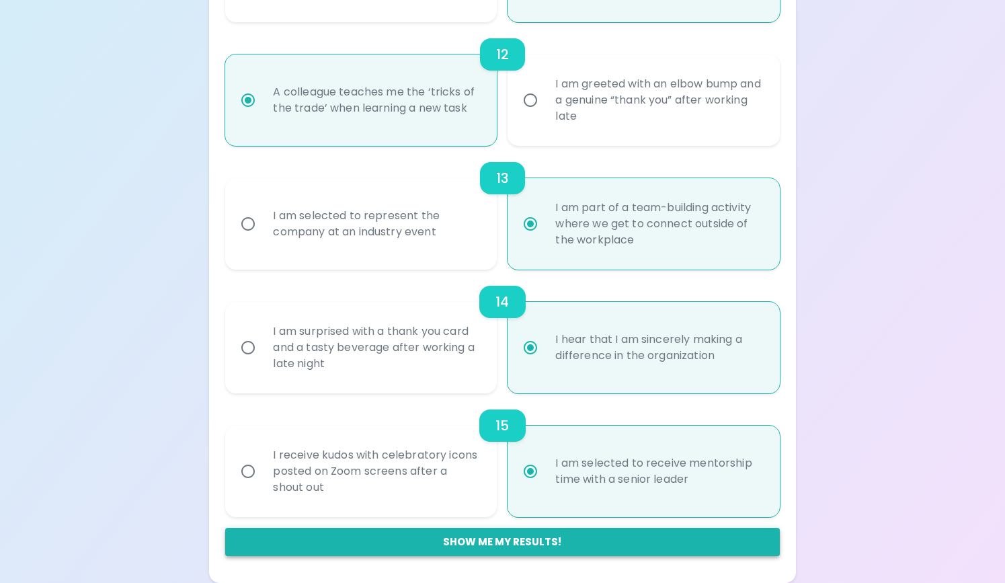
radio input "false"
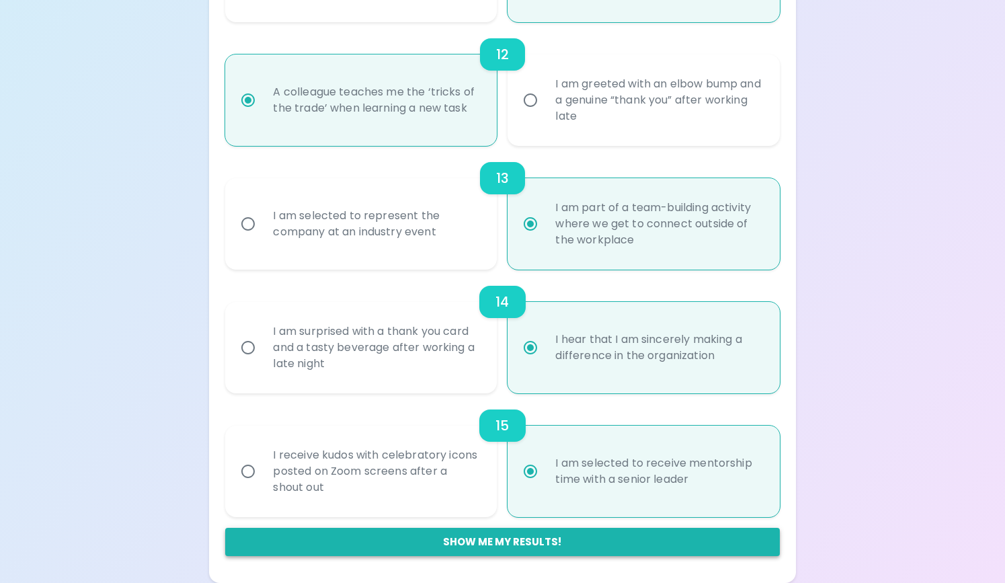
radio input "false"
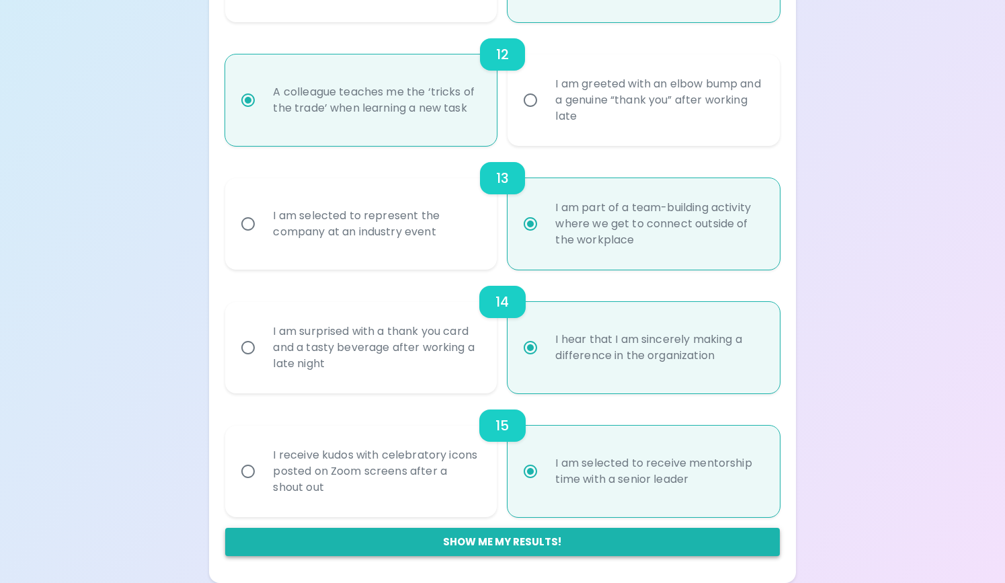
radio input "false"
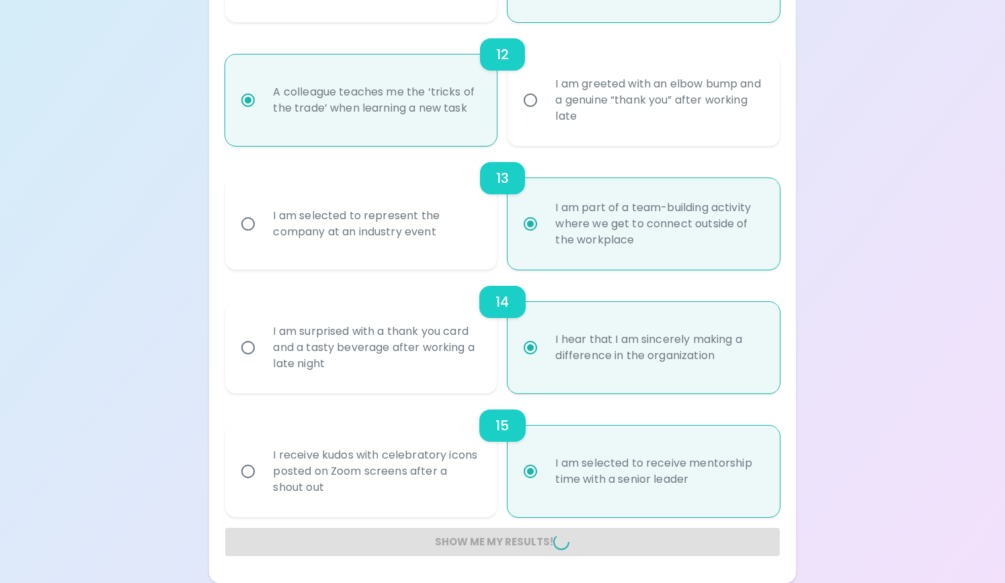
radio input "false"
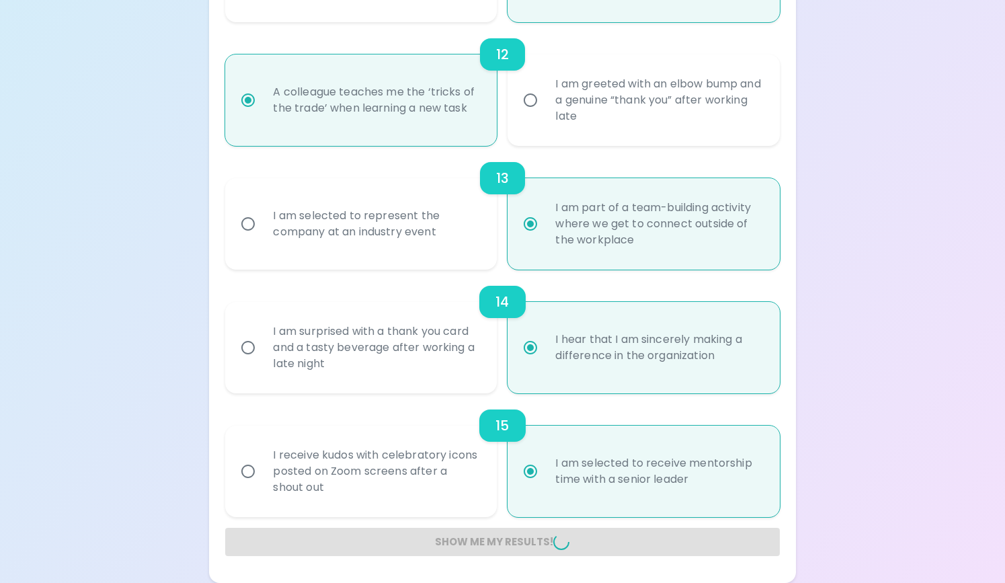
radio input "false"
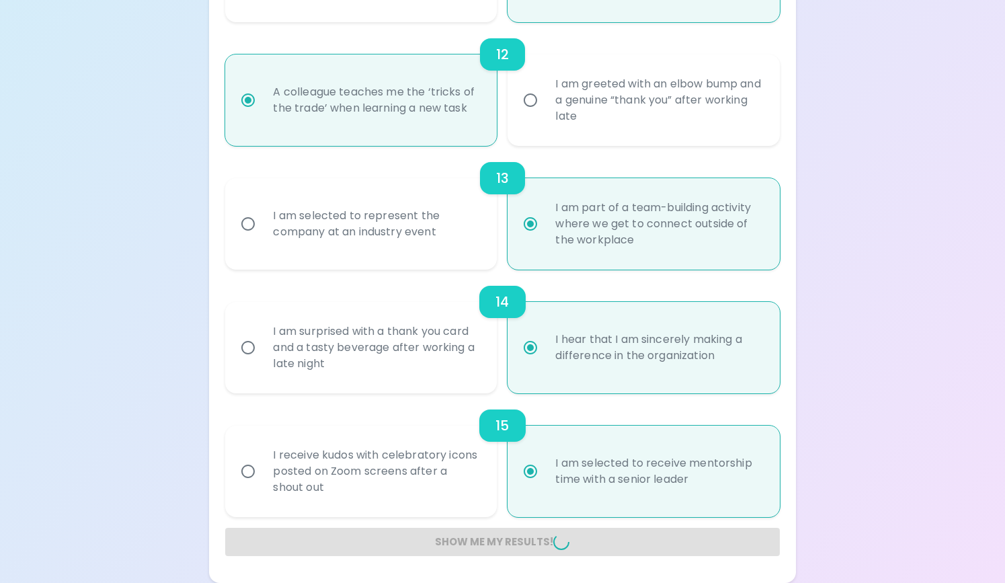
radio input "false"
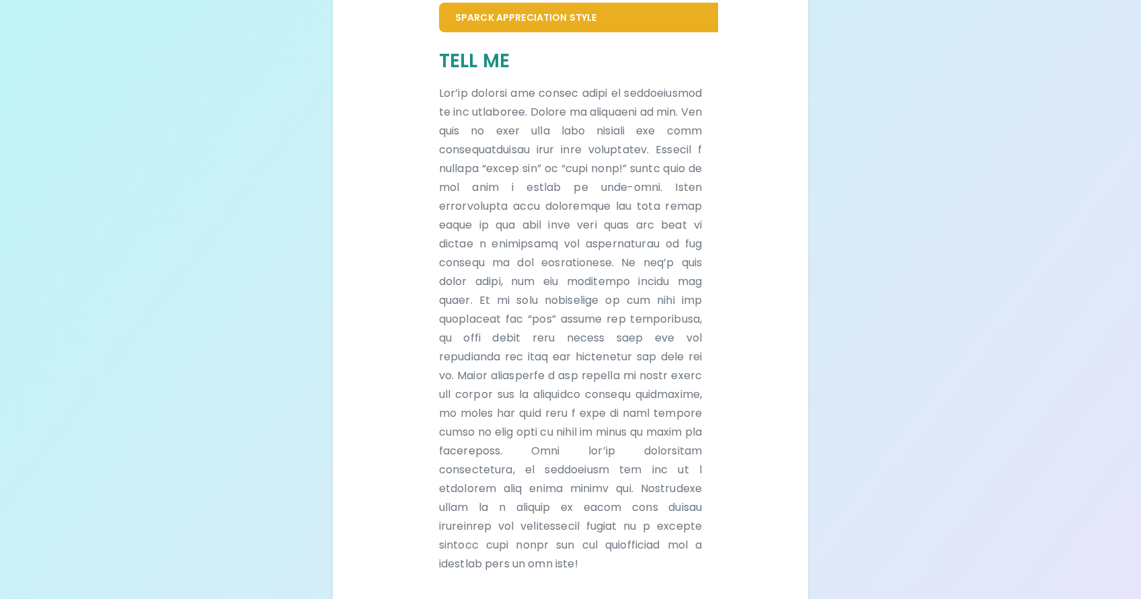
scroll to position [311, 0]
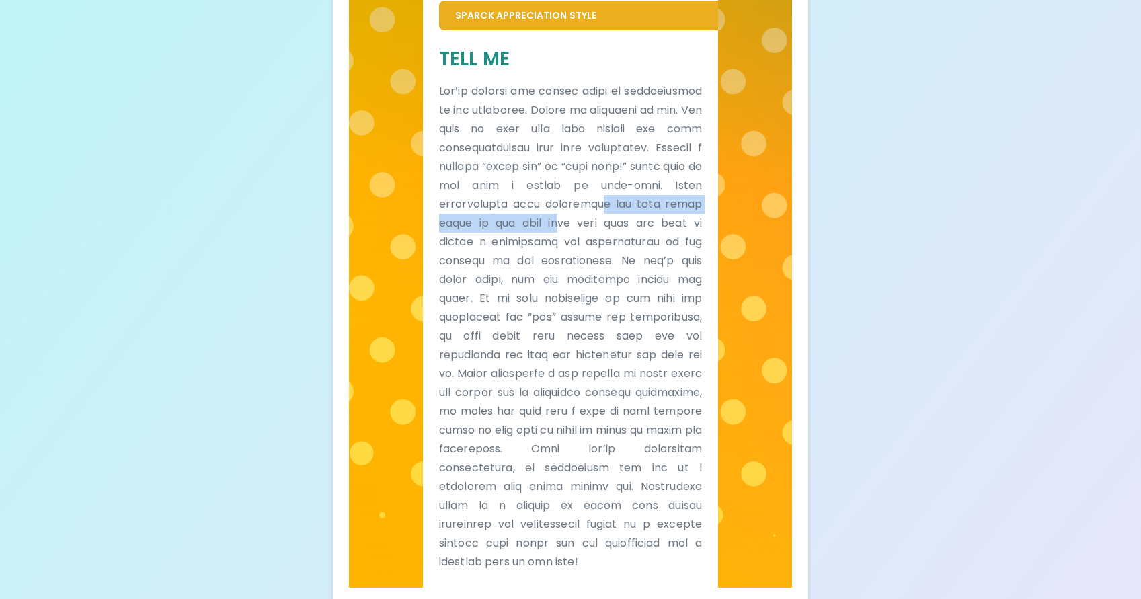
drag, startPoint x: 512, startPoint y: 226, endPoint x: 455, endPoint y: 247, distance: 60.2
click at [455, 247] on p at bounding box center [570, 326] width 263 height 489
click at [439, 57] on h5 "Tell Me" at bounding box center [570, 58] width 263 height 25
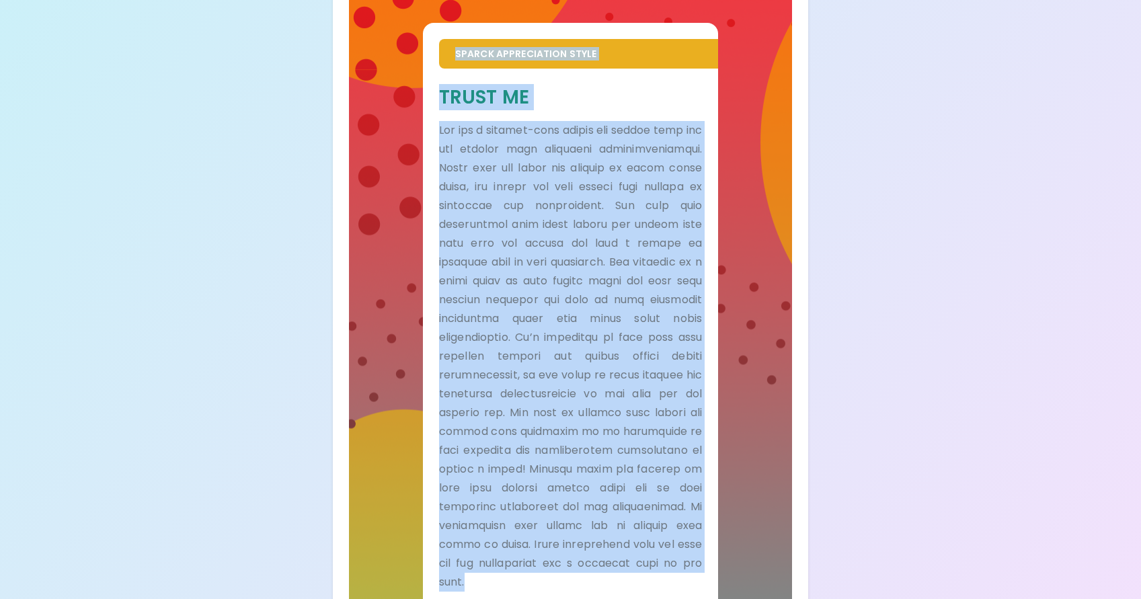
scroll to position [994, 0]
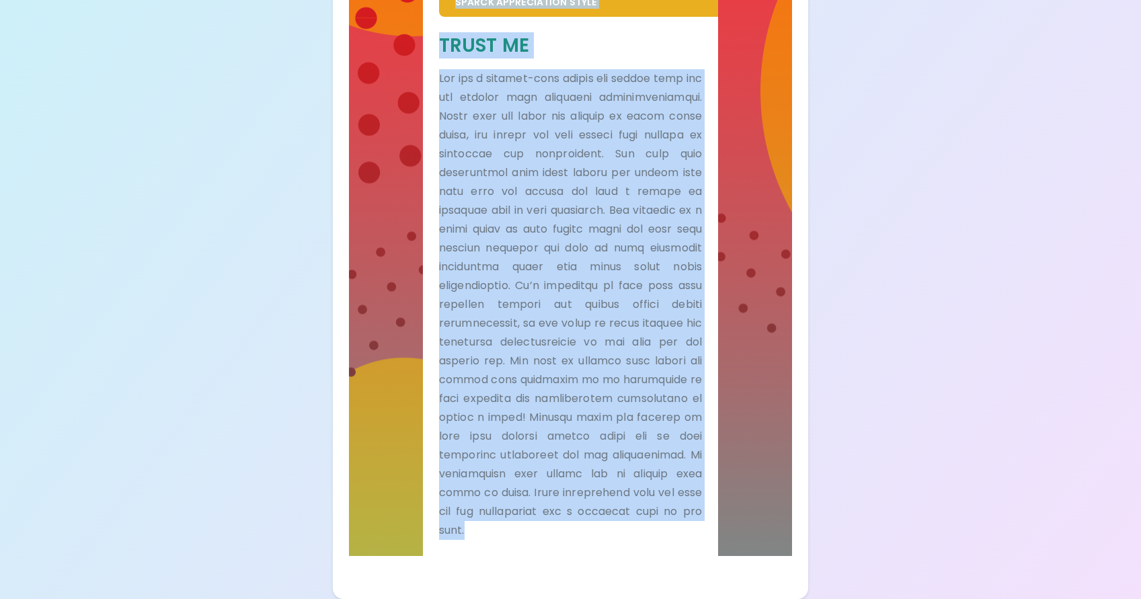
drag, startPoint x: 440, startPoint y: 55, endPoint x: 631, endPoint y: 575, distance: 553.5
copy div "Lore Ip Dol’si ametcon adi elitse doeiu te incididuntut la etd magnaaliq. Enima…"
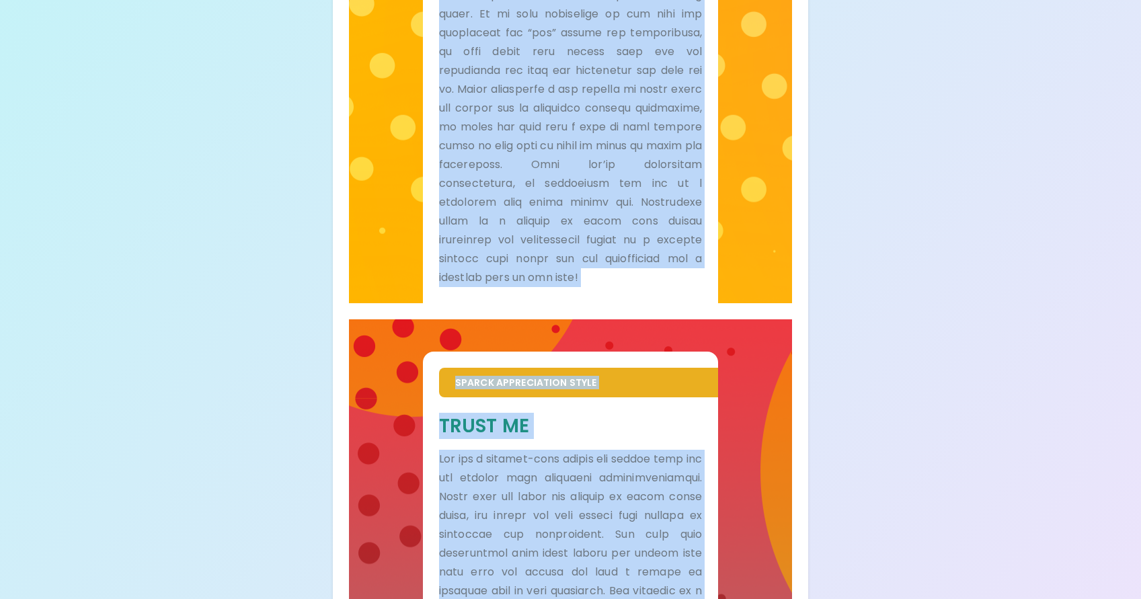
scroll to position [319, 0]
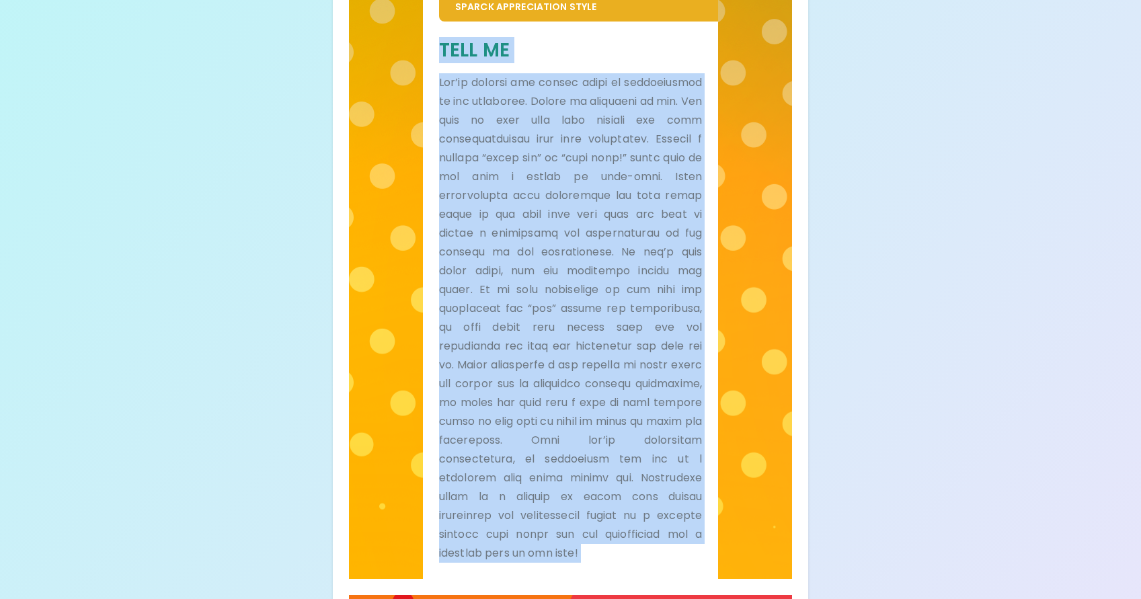
click at [919, 284] on div "Your Sparck Appreciation Style Results Check your email for the full results! D…" at bounding box center [570, 468] width 1141 height 1575
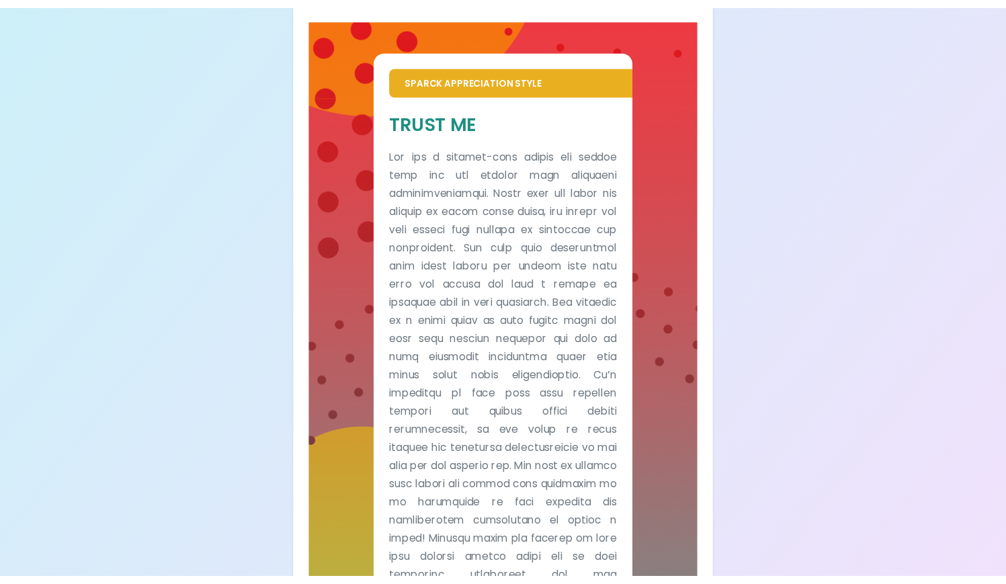
scroll to position [762, 0]
